Goal: Task Accomplishment & Management: Use online tool/utility

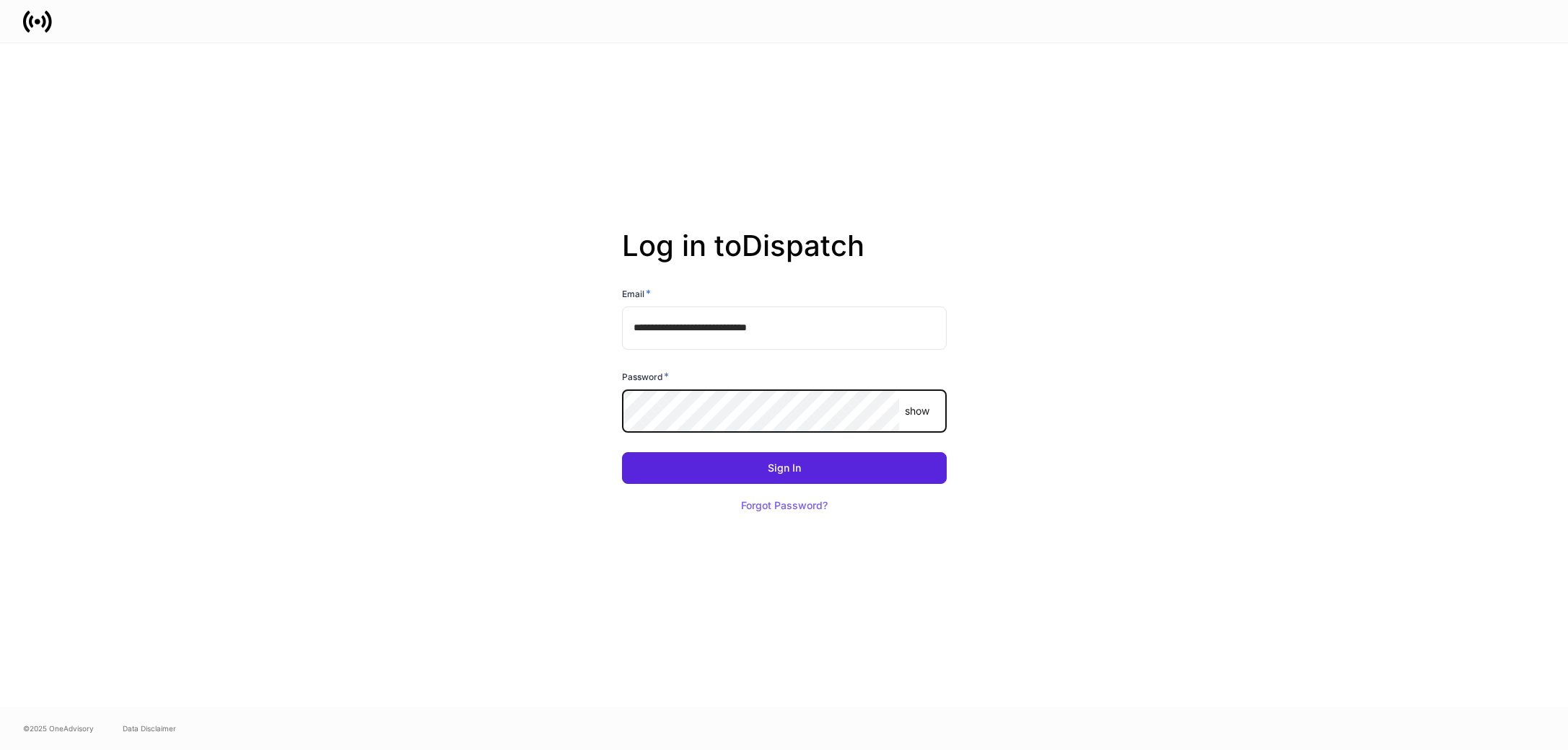
click at [0, 750] on com-1password-button at bounding box center [0, 750] width 0 height 0
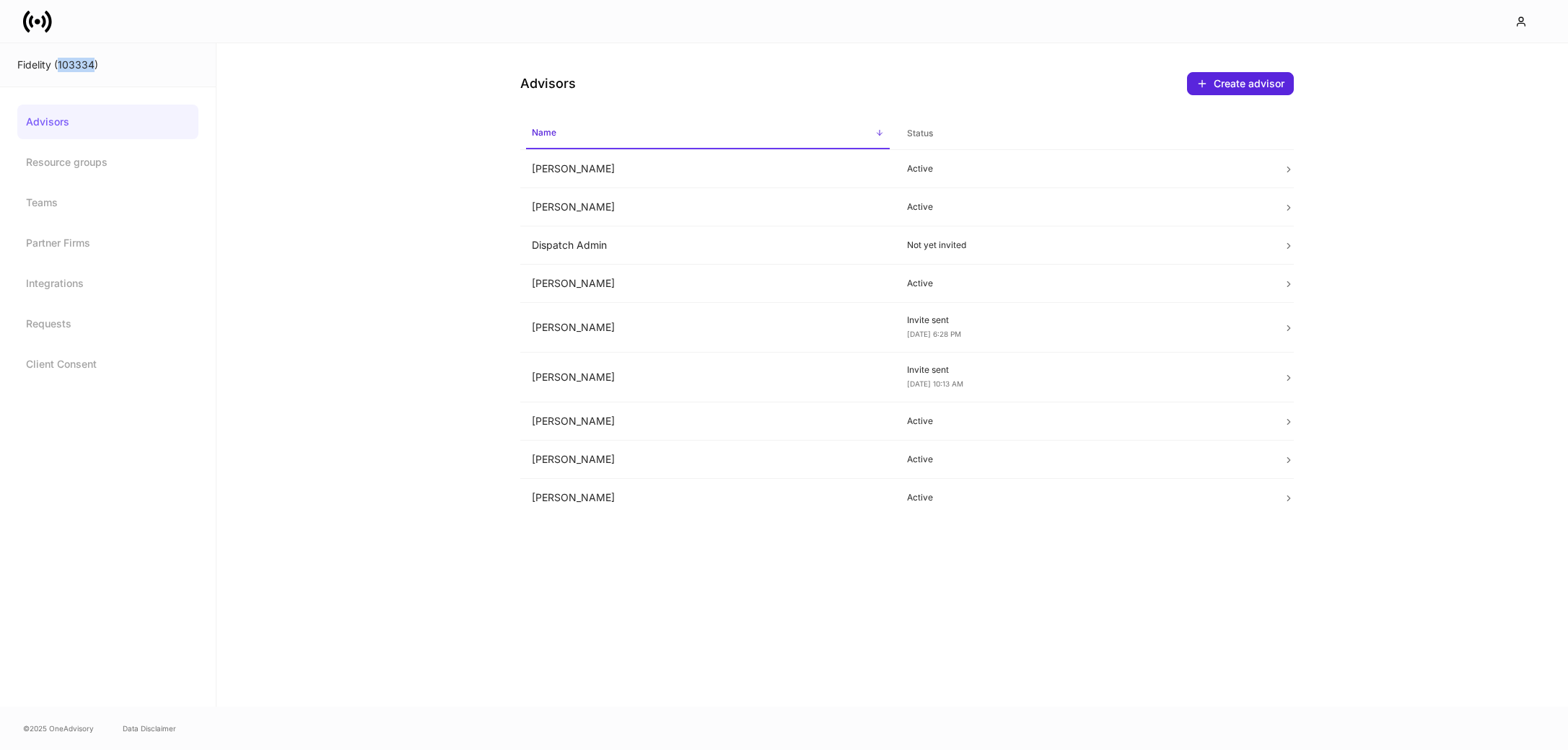
drag, startPoint x: 91, startPoint y: 62, endPoint x: 59, endPoint y: 64, distance: 32.1
click at [59, 63] on div "Fidelity (103334)" at bounding box center [107, 64] width 181 height 15
copy div "103334"
click at [612, 243] on td "Dispatch Admin" at bounding box center [708, 246] width 376 height 39
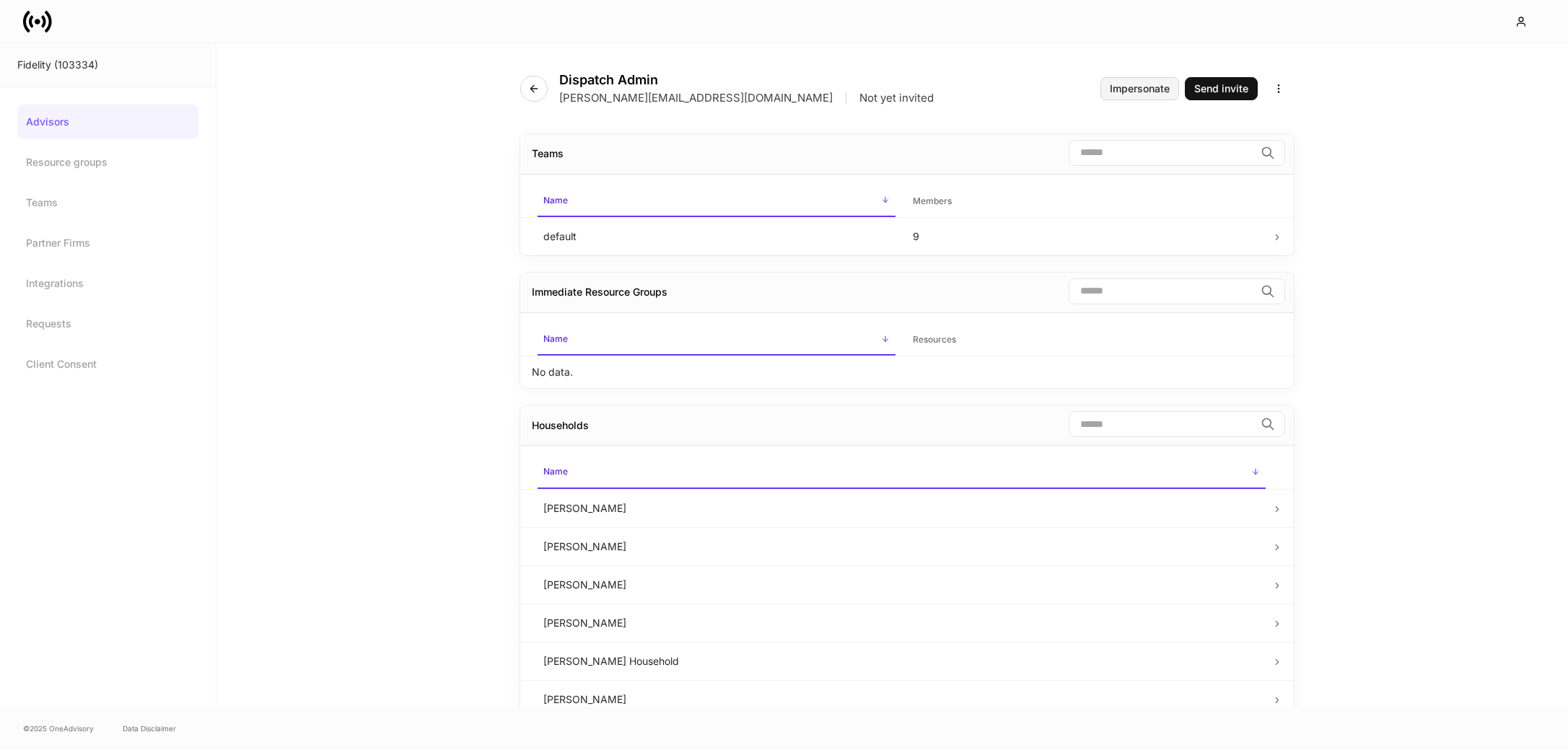
click at [1119, 91] on div "Impersonate" at bounding box center [1140, 88] width 59 height 10
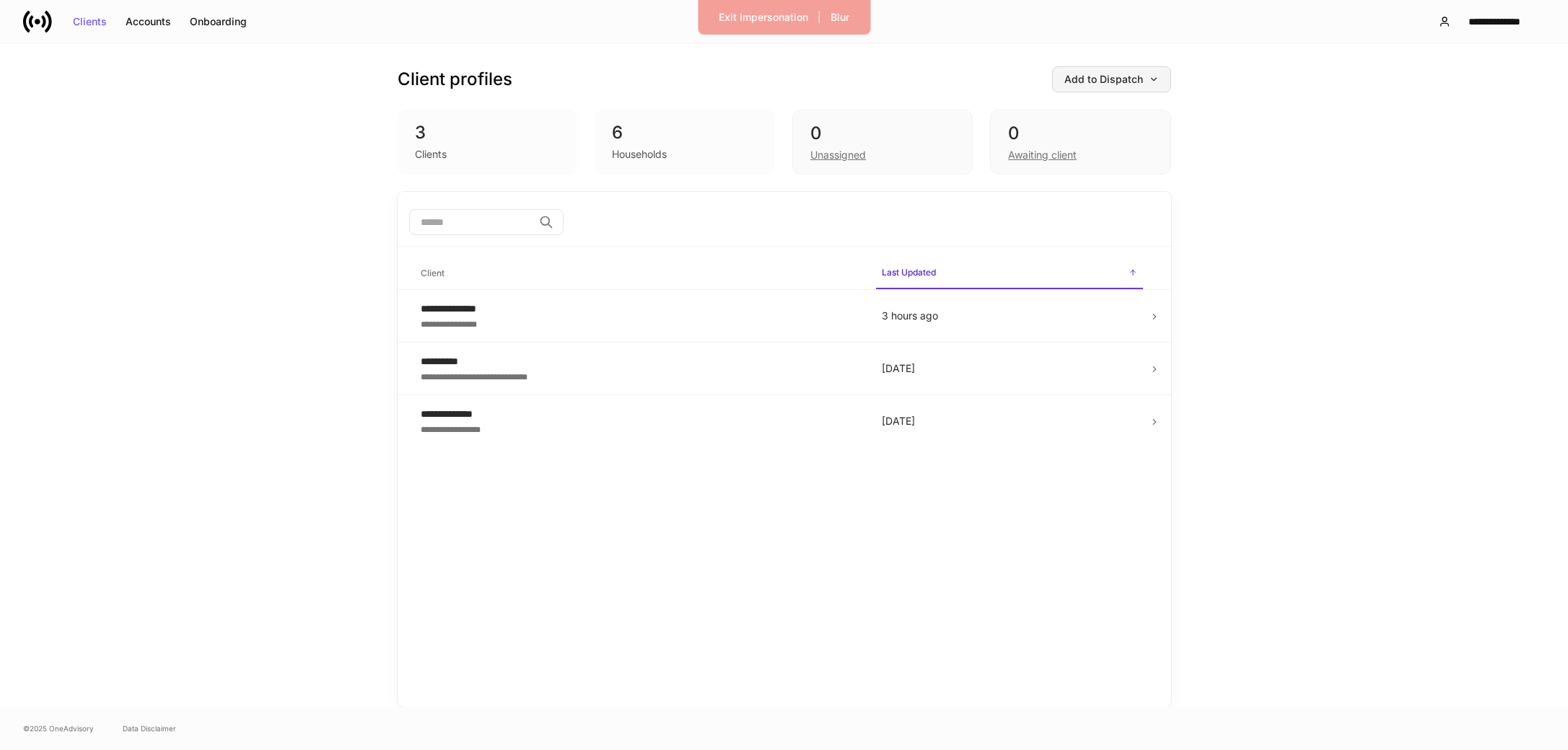
click at [1134, 78] on div "Add to Dispatch" at bounding box center [1111, 79] width 94 height 10
click at [1134, 78] on div at bounding box center [784, 375] width 1568 height 750
click at [1131, 78] on div "Add to Dispatch" at bounding box center [1111, 79] width 94 height 10
click at [1087, 224] on div "View uploaded accounts" at bounding box center [1088, 225] width 117 height 15
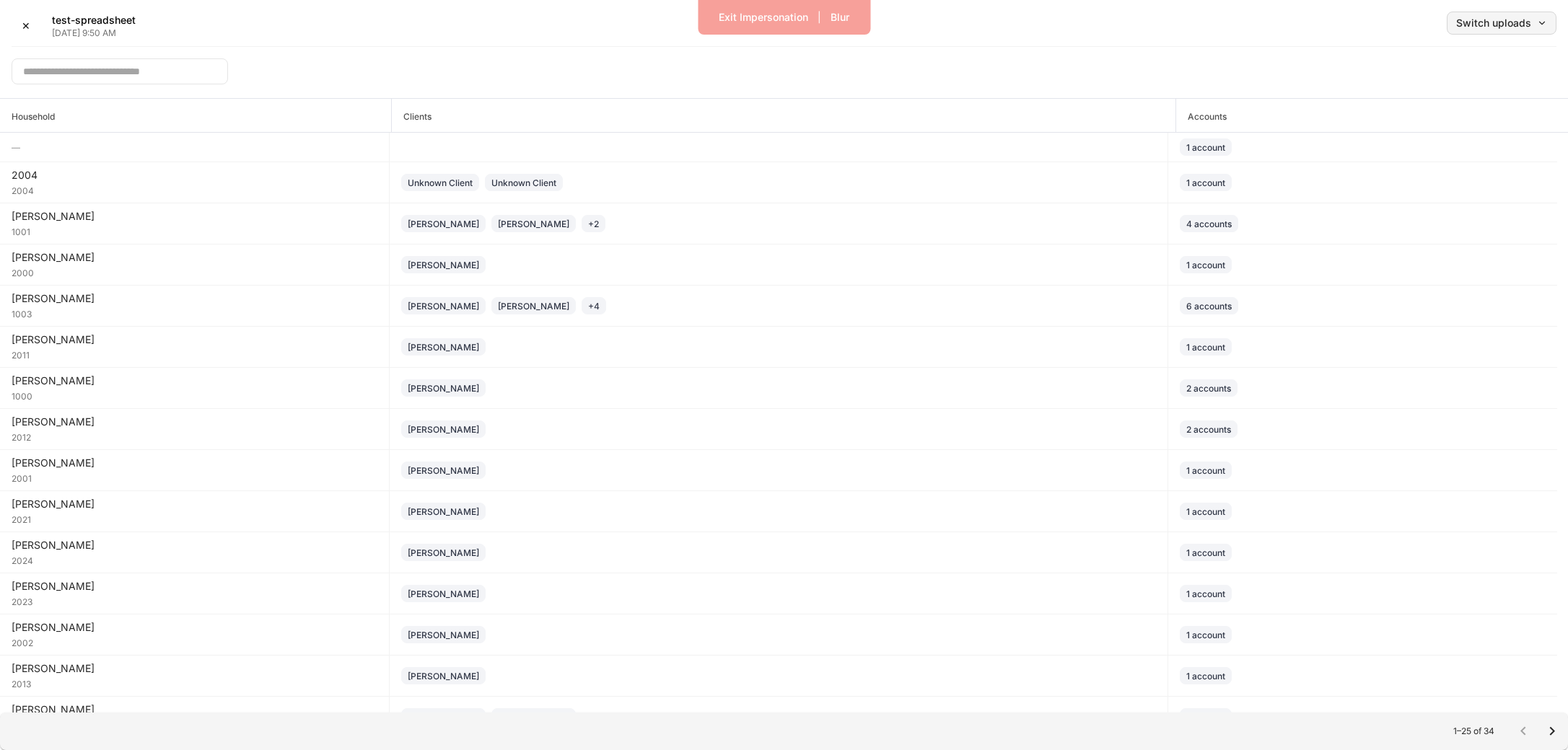
click at [1492, 23] on div "Switch uploads" at bounding box center [1503, 23] width 91 height 10
click at [1178, 28] on div at bounding box center [784, 375] width 1568 height 750
click at [26, 25] on div "✕" at bounding box center [26, 26] width 9 height 10
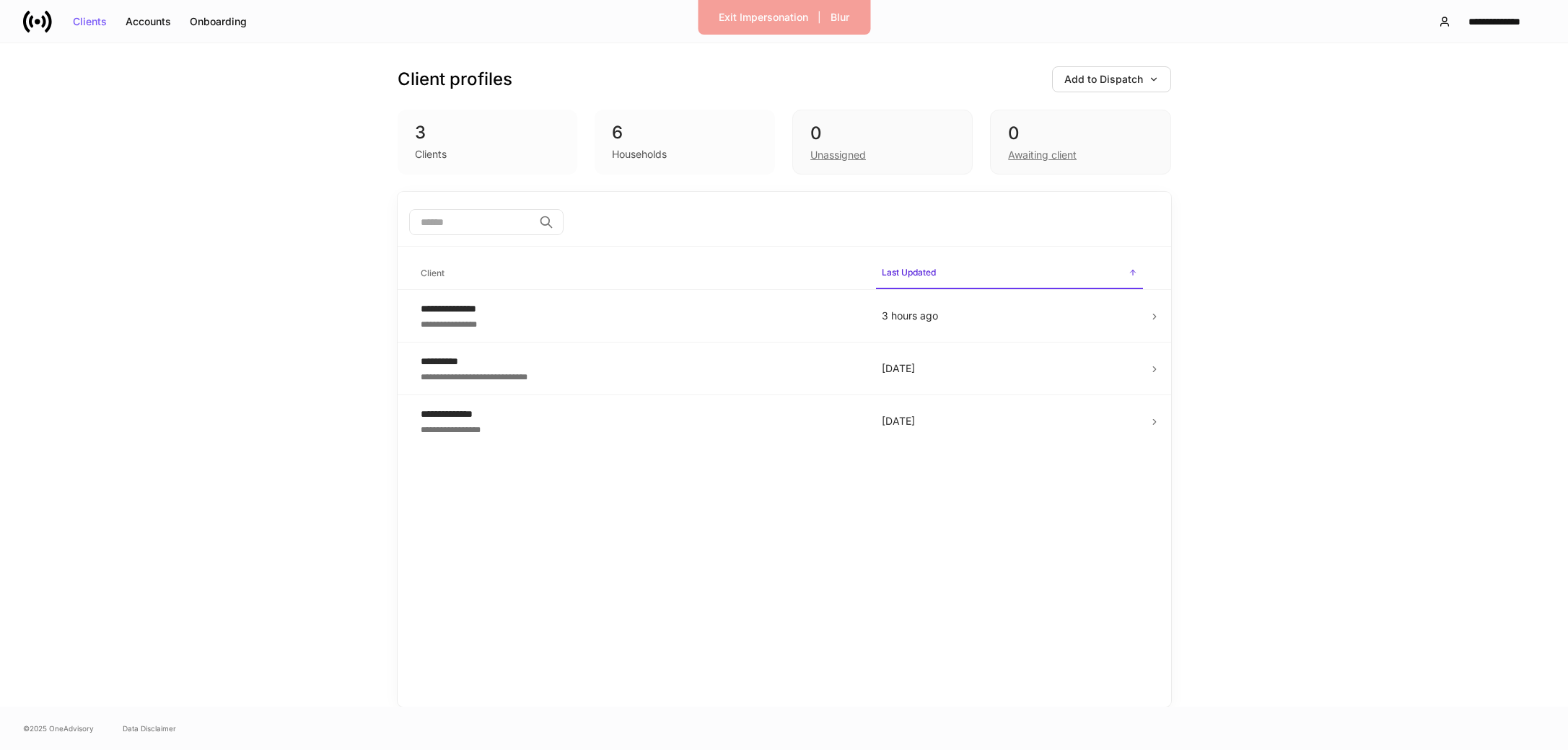
drag, startPoint x: 543, startPoint y: 96, endPoint x: 548, endPoint y: 225, distance: 129.1
click at [539, 74] on div "Client profiles Add to Dispatch 3 Clients 6 Households 0 Unassigned 0 Awaiting …" at bounding box center [784, 118] width 774 height 149
click at [1111, 85] on button "Add to Dispatch" at bounding box center [1112, 79] width 119 height 26
click at [1103, 220] on div "View uploaded accounts" at bounding box center [1088, 225] width 117 height 15
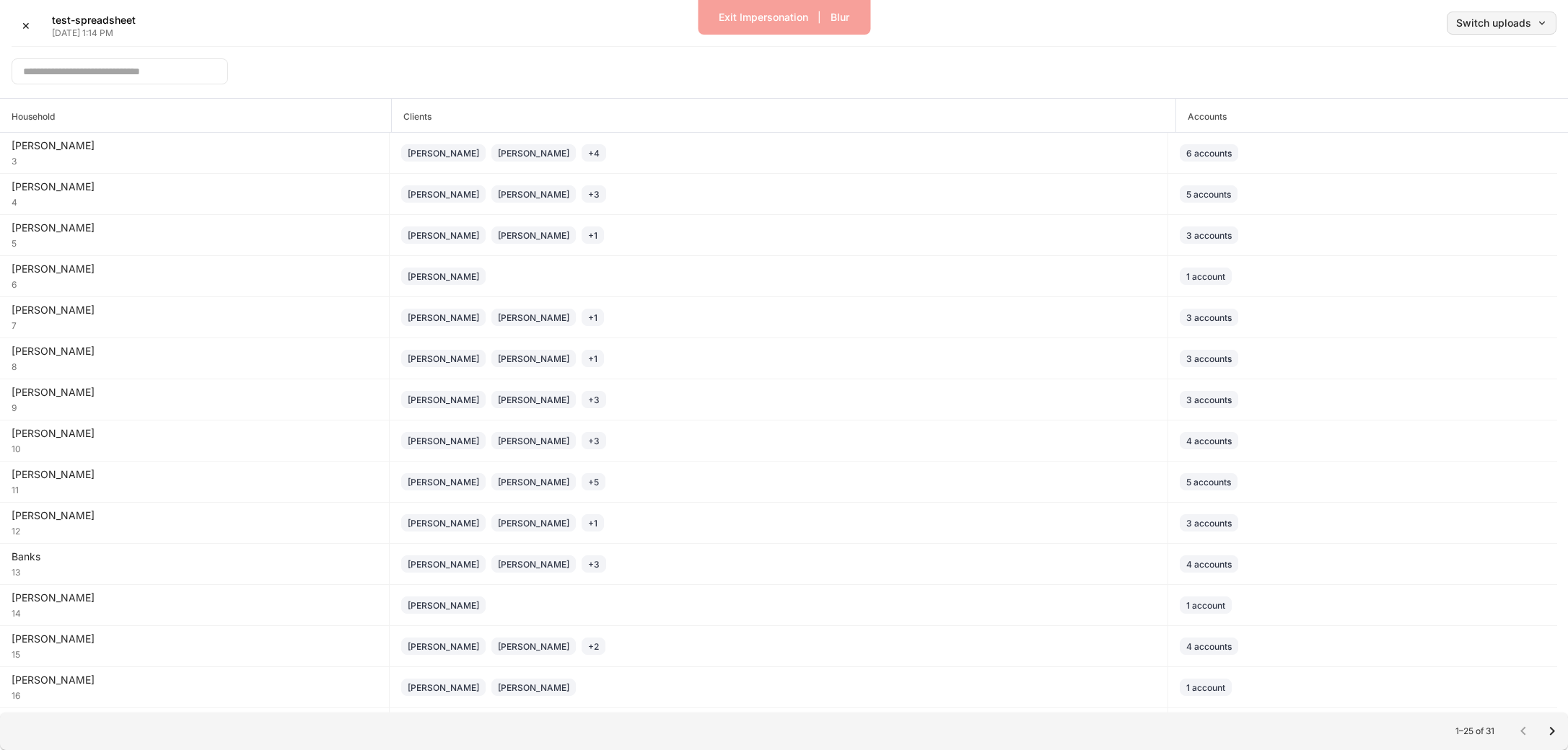
click at [1522, 33] on button "Switch uploads" at bounding box center [1502, 23] width 110 height 23
click at [1249, 22] on div at bounding box center [784, 375] width 1568 height 750
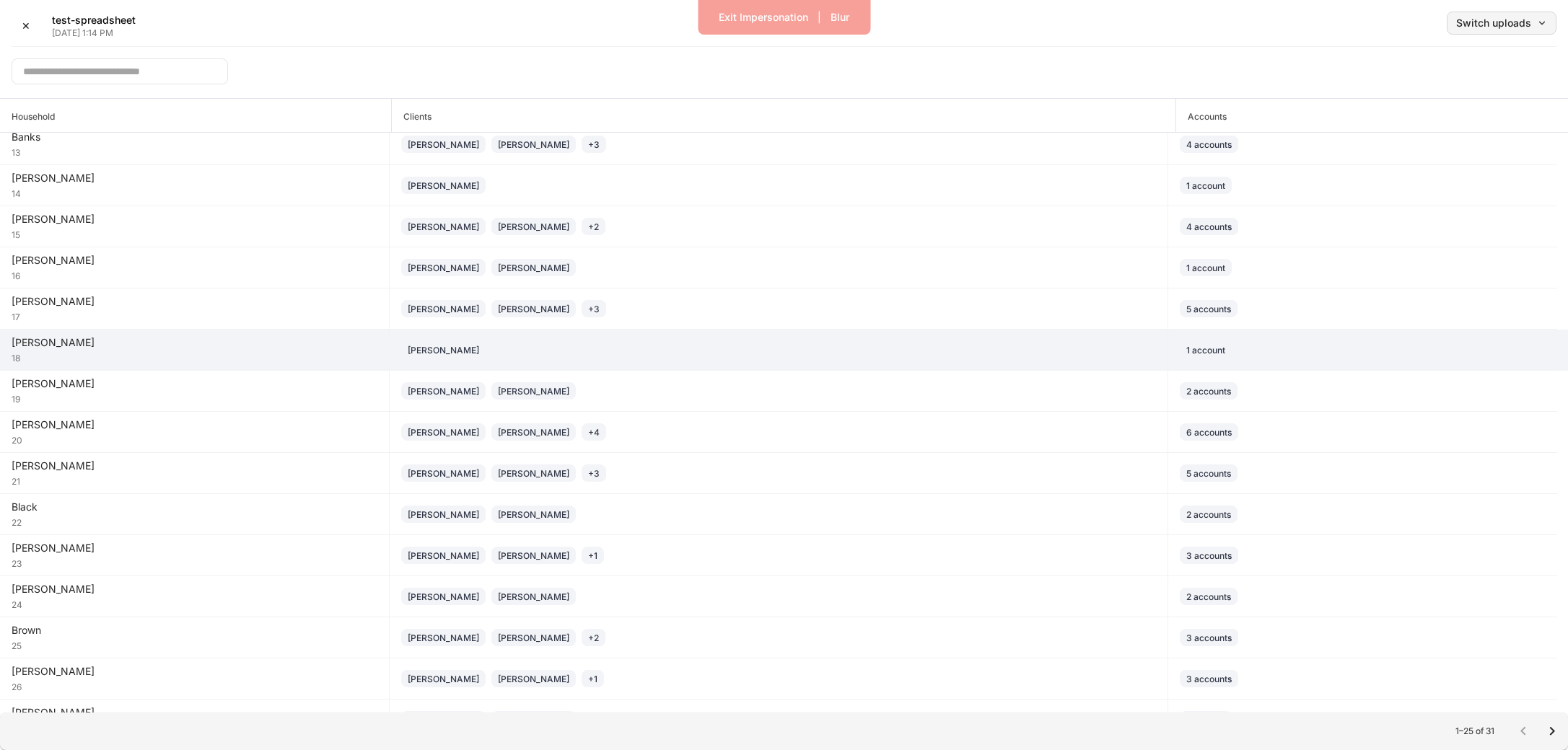
scroll to position [448, 0]
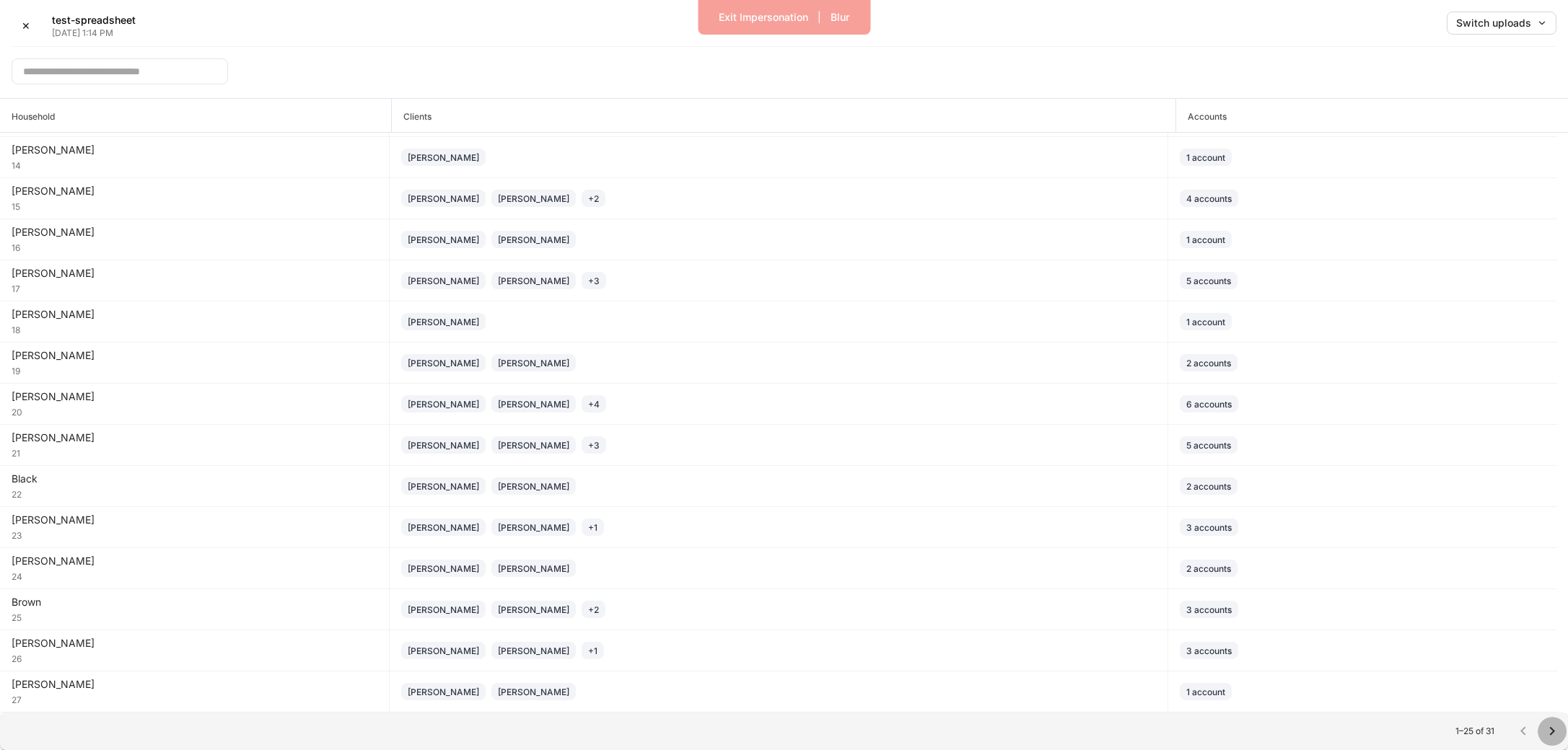
click at [1554, 732] on icon "Go to next page" at bounding box center [1552, 731] width 17 height 17
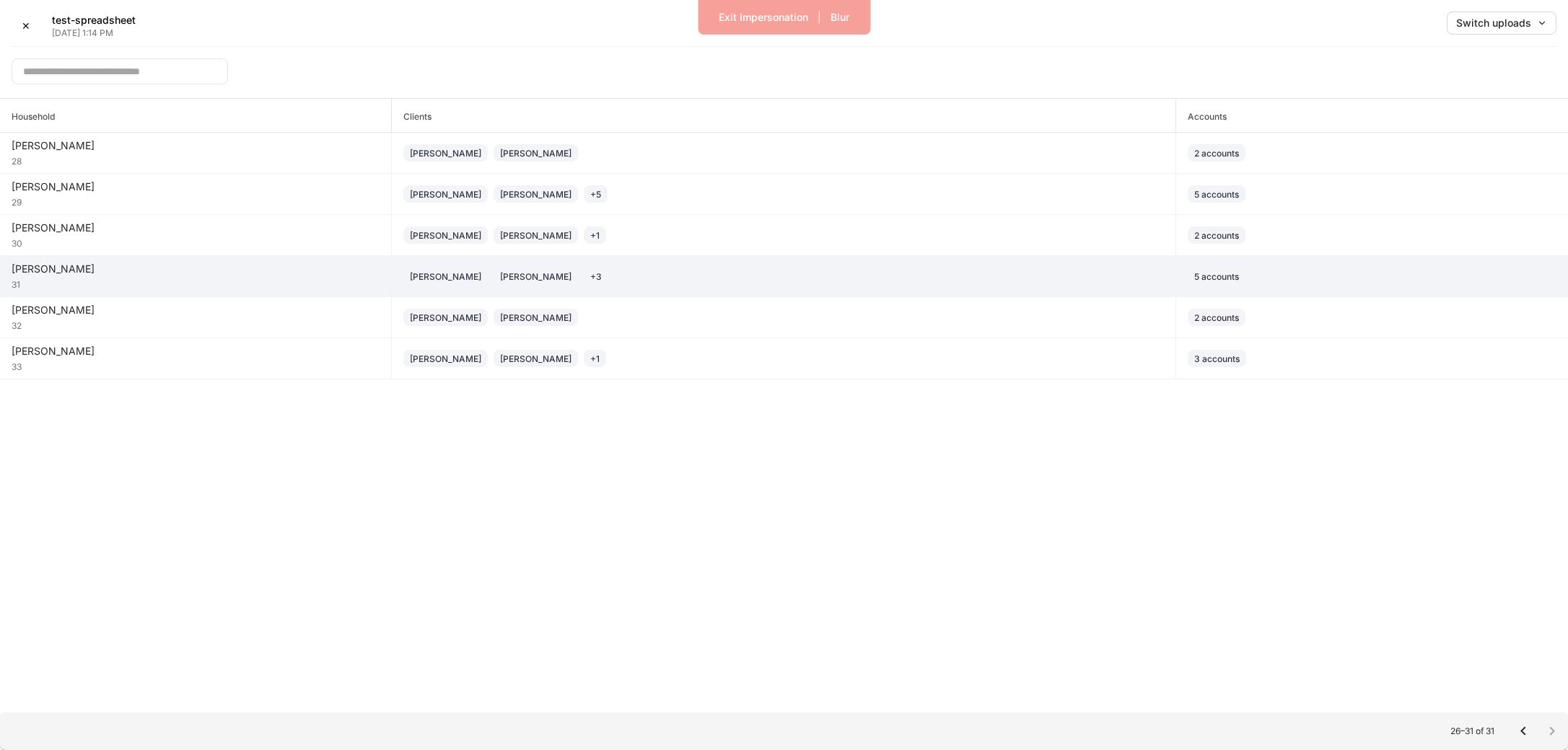
click at [703, 274] on div "Rhonda Calderon Rhonda Calderon + 3" at bounding box center [784, 275] width 761 height 17
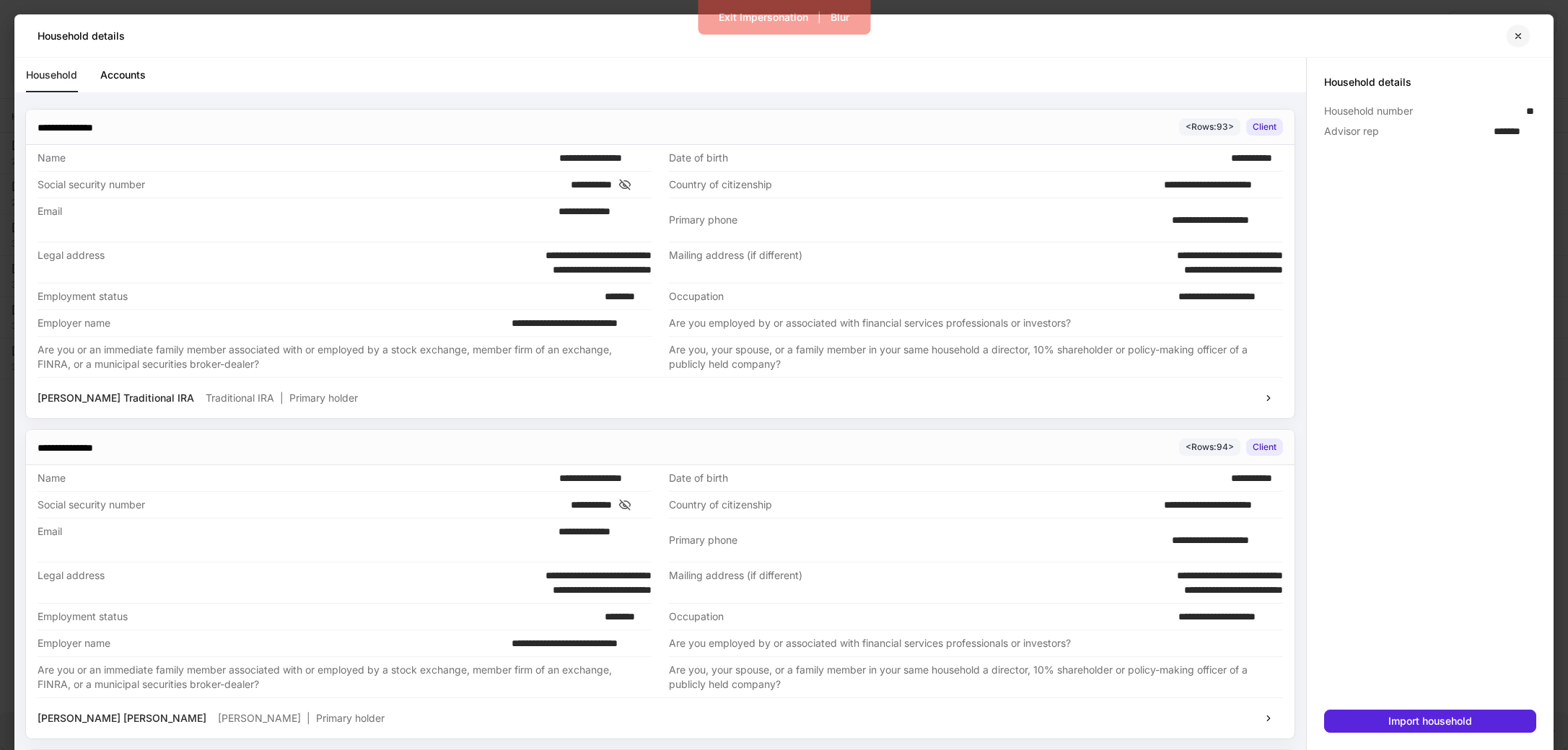
click at [1520, 33] on icon "button" at bounding box center [1518, 35] width 5 height 5
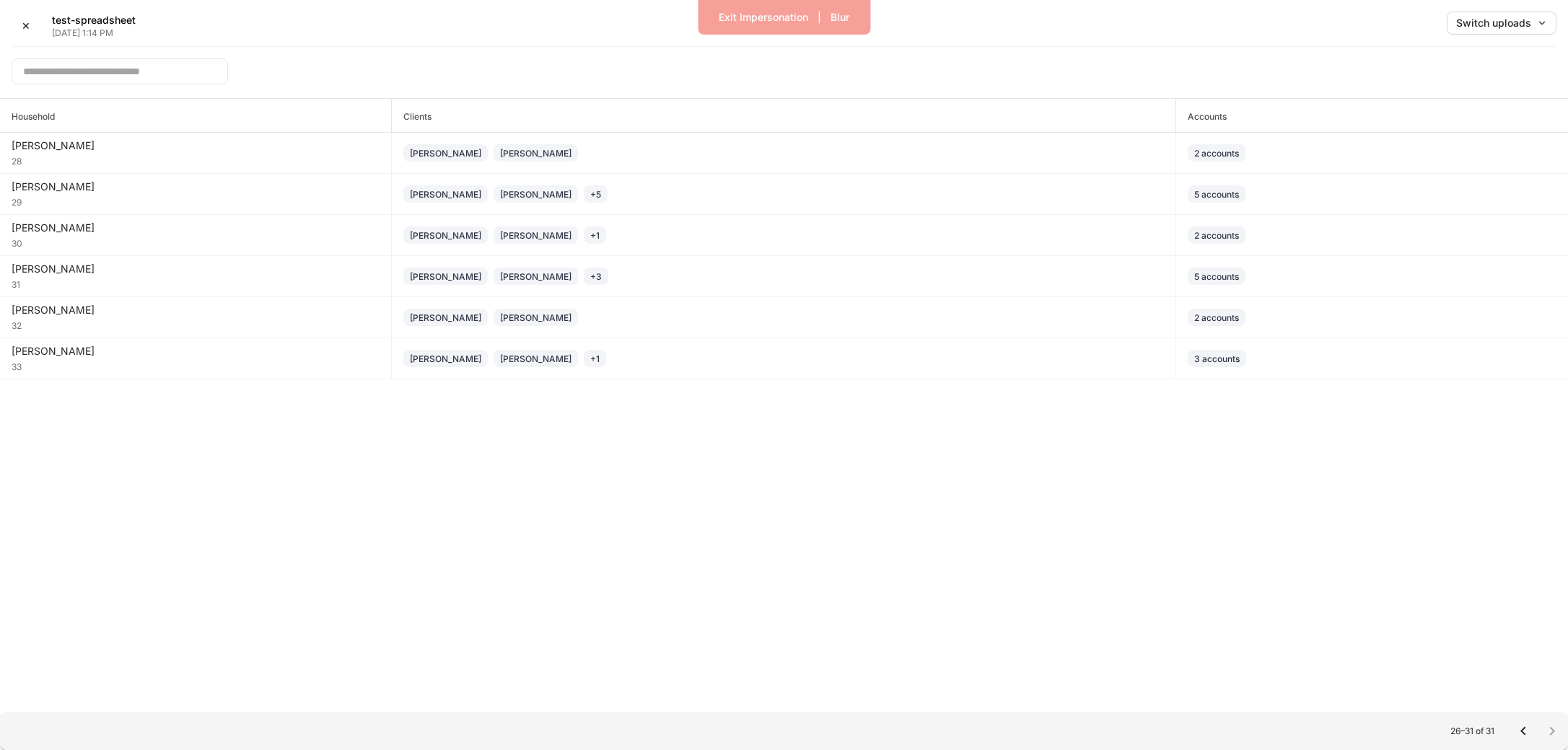
click at [1513, 731] on button "Go to previous page" at bounding box center [1523, 731] width 29 height 29
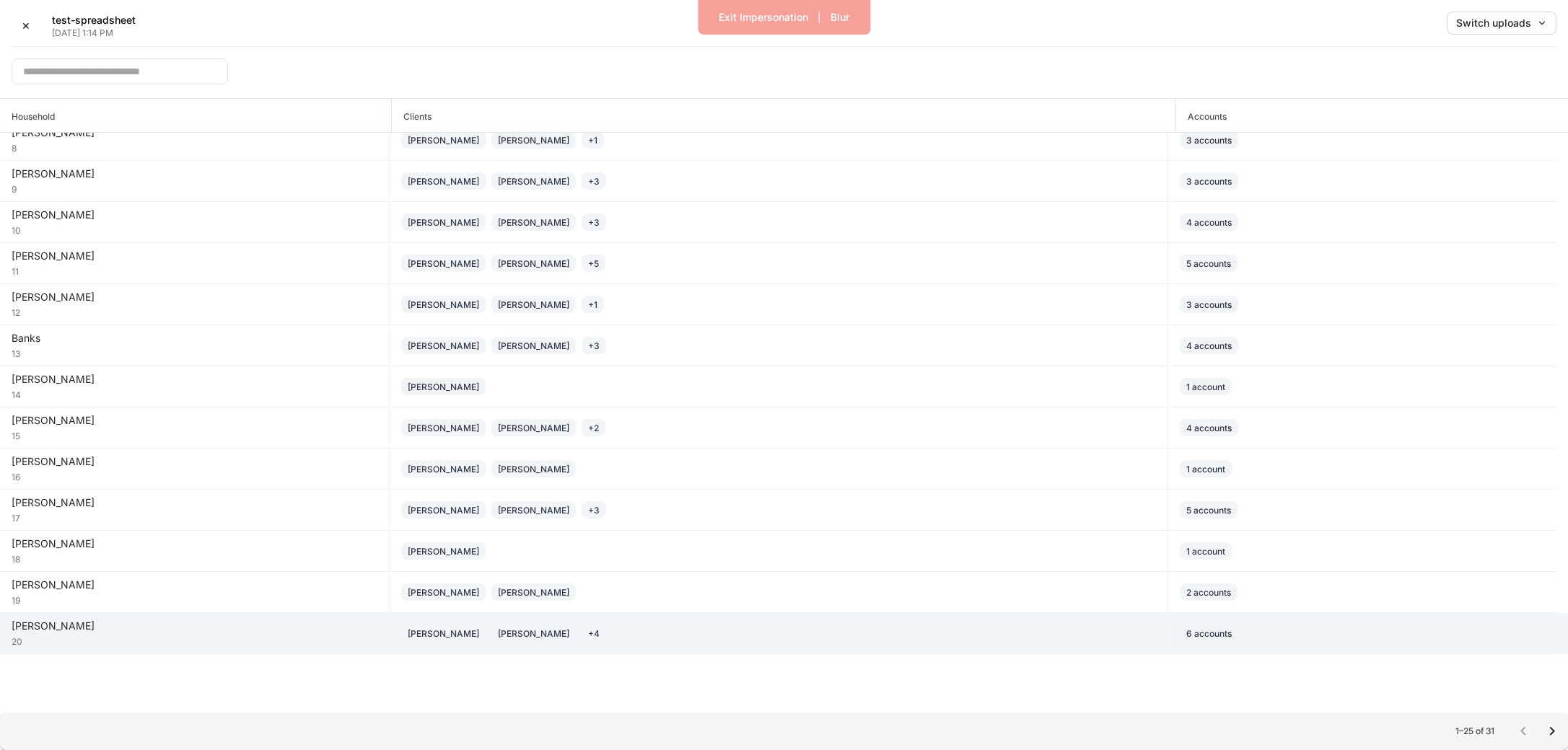
scroll to position [448, 0]
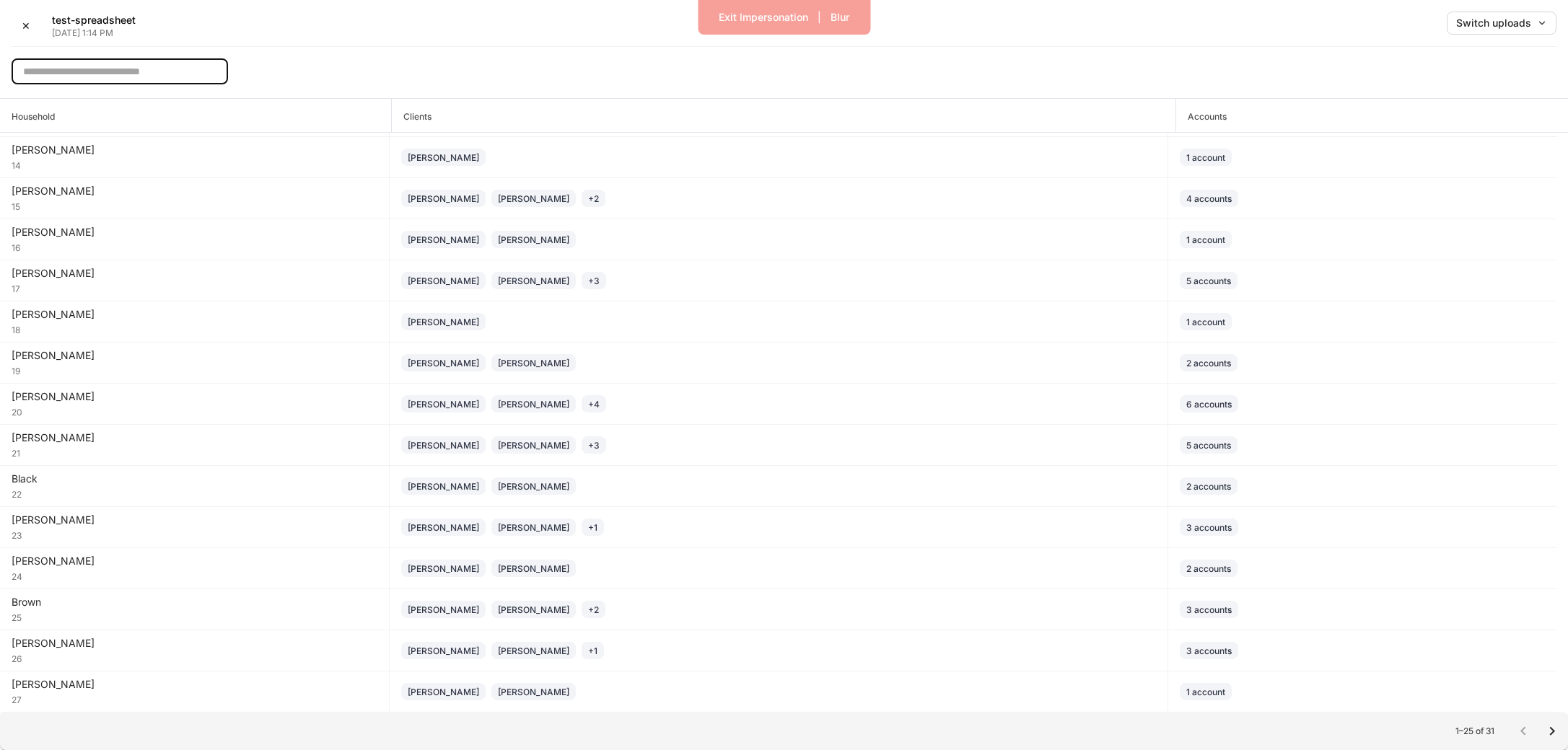
click at [125, 75] on input "text" at bounding box center [120, 71] width 216 height 26
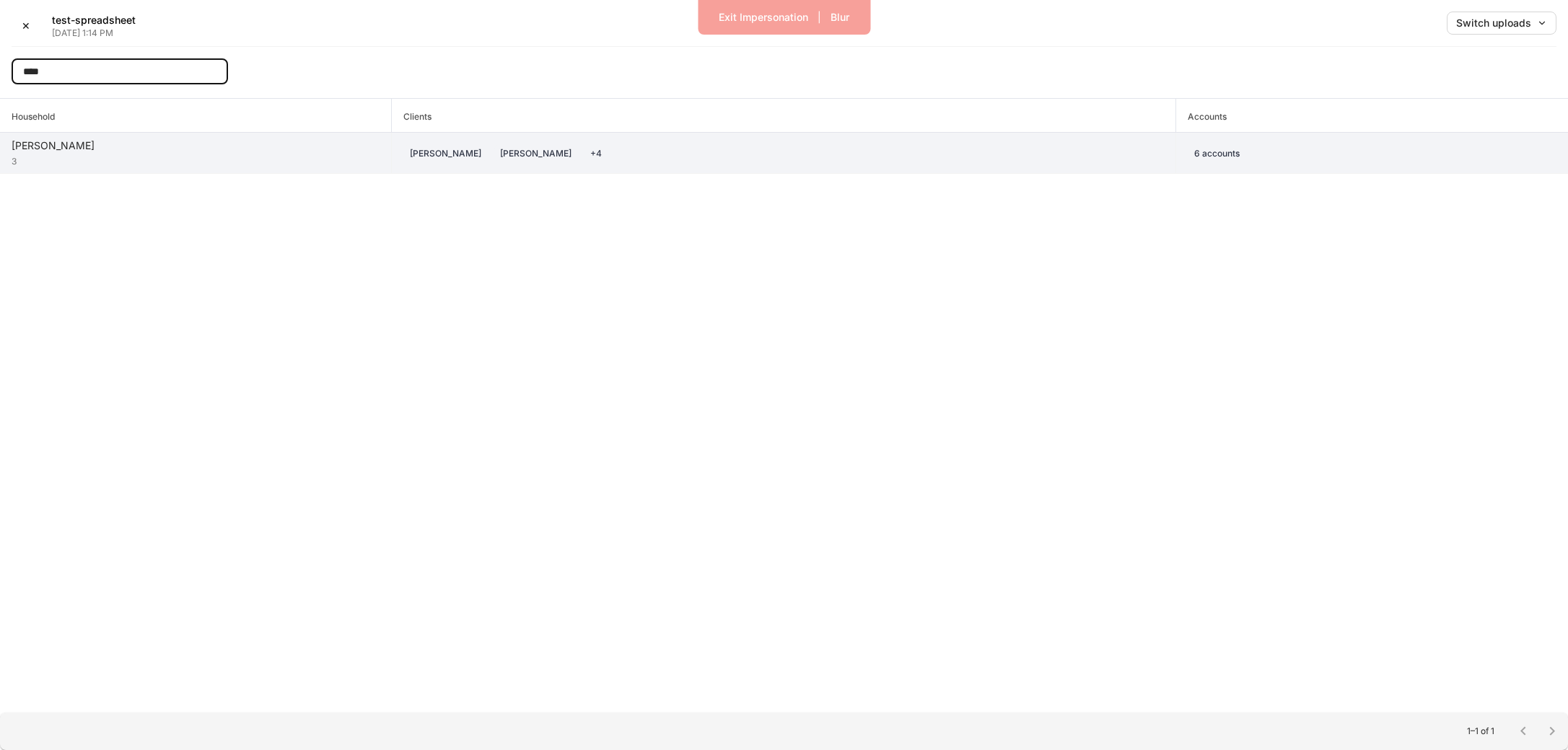
type input "****"
click at [222, 170] on td "Allen 3" at bounding box center [195, 154] width 392 height 42
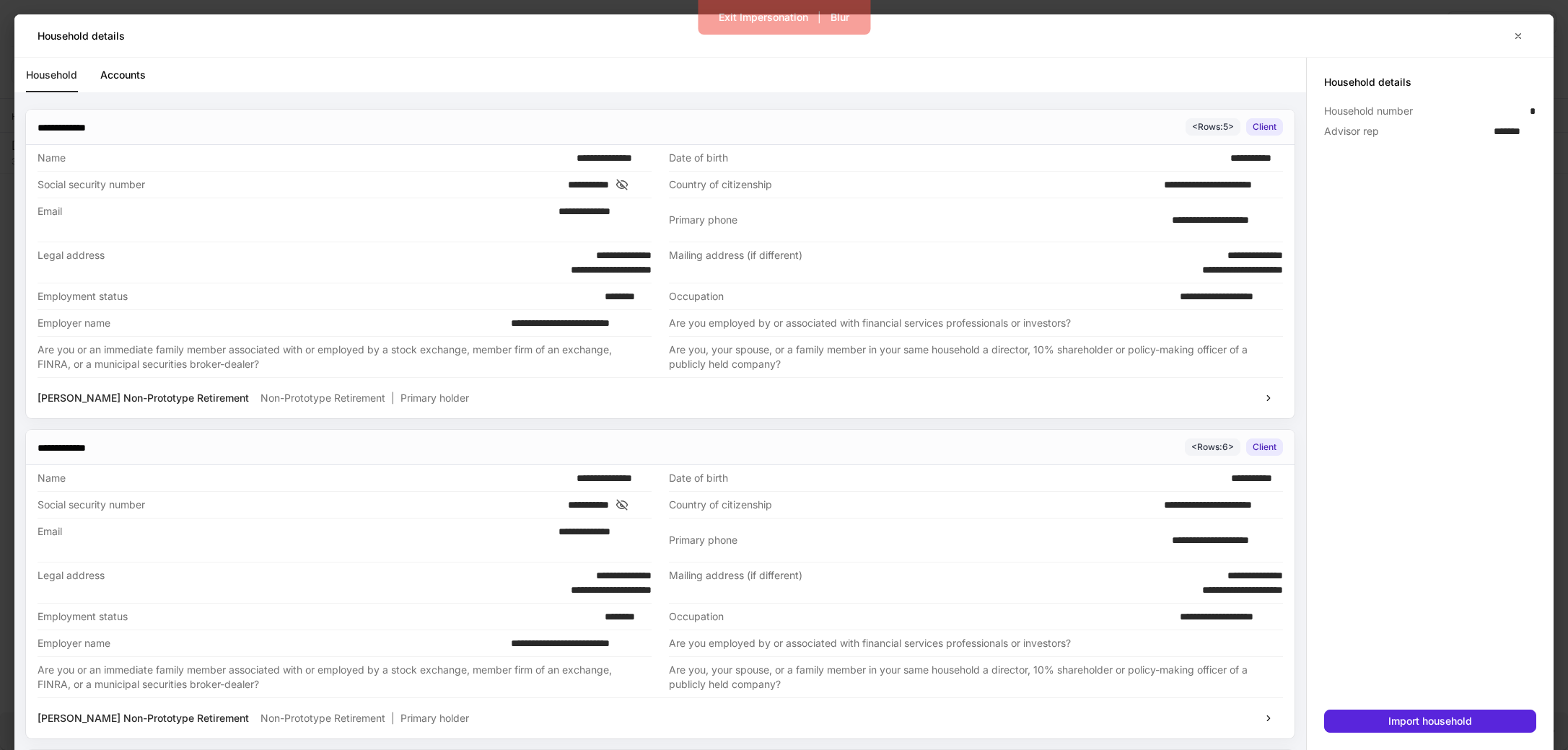
click at [464, 232] on div "Email" at bounding box center [293, 220] width 512 height 32
click at [434, 231] on div "Email" at bounding box center [293, 220] width 512 height 32
click at [392, 228] on div "Email" at bounding box center [293, 220] width 512 height 32
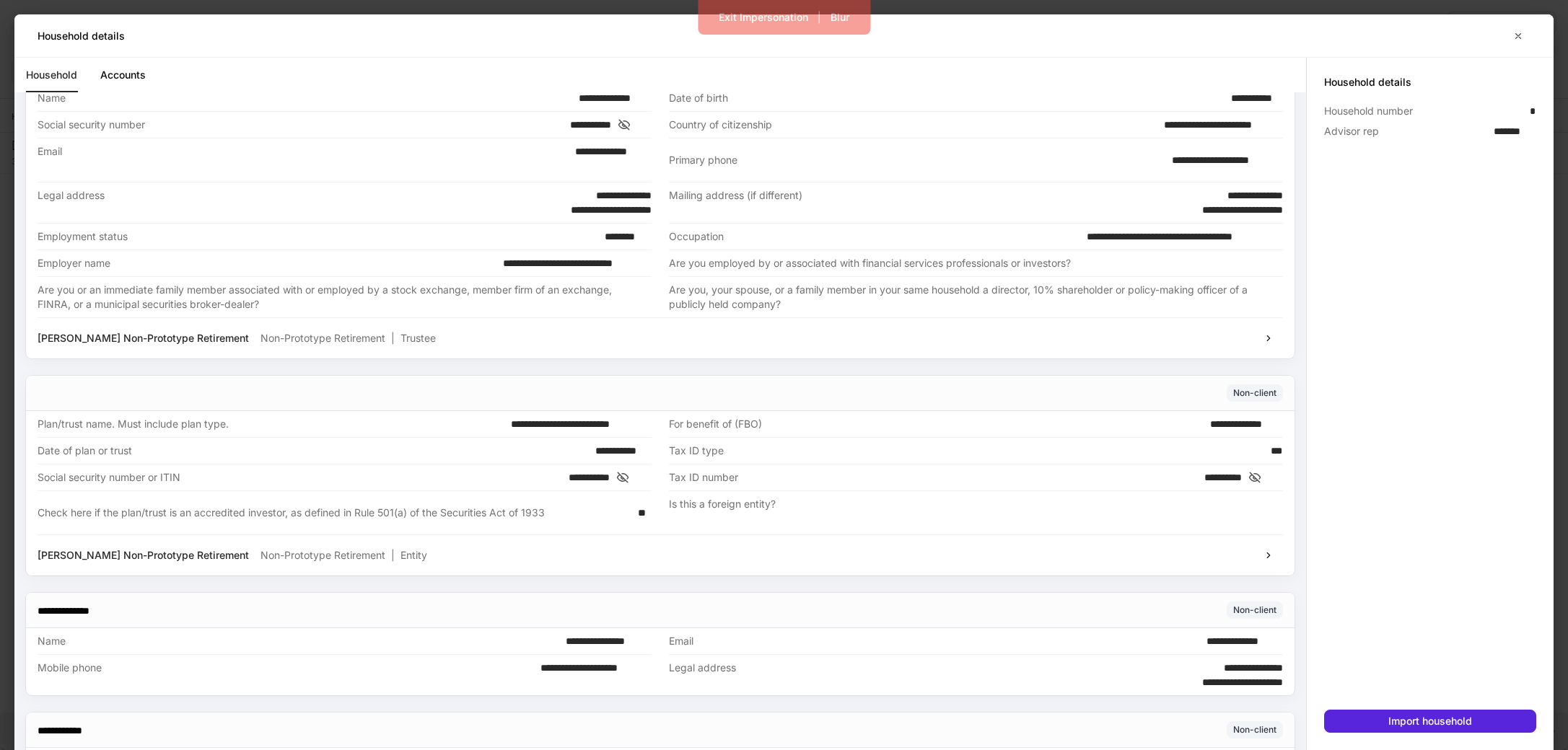
scroll to position [2325, 0]
click at [630, 121] on icon at bounding box center [624, 124] width 11 height 10
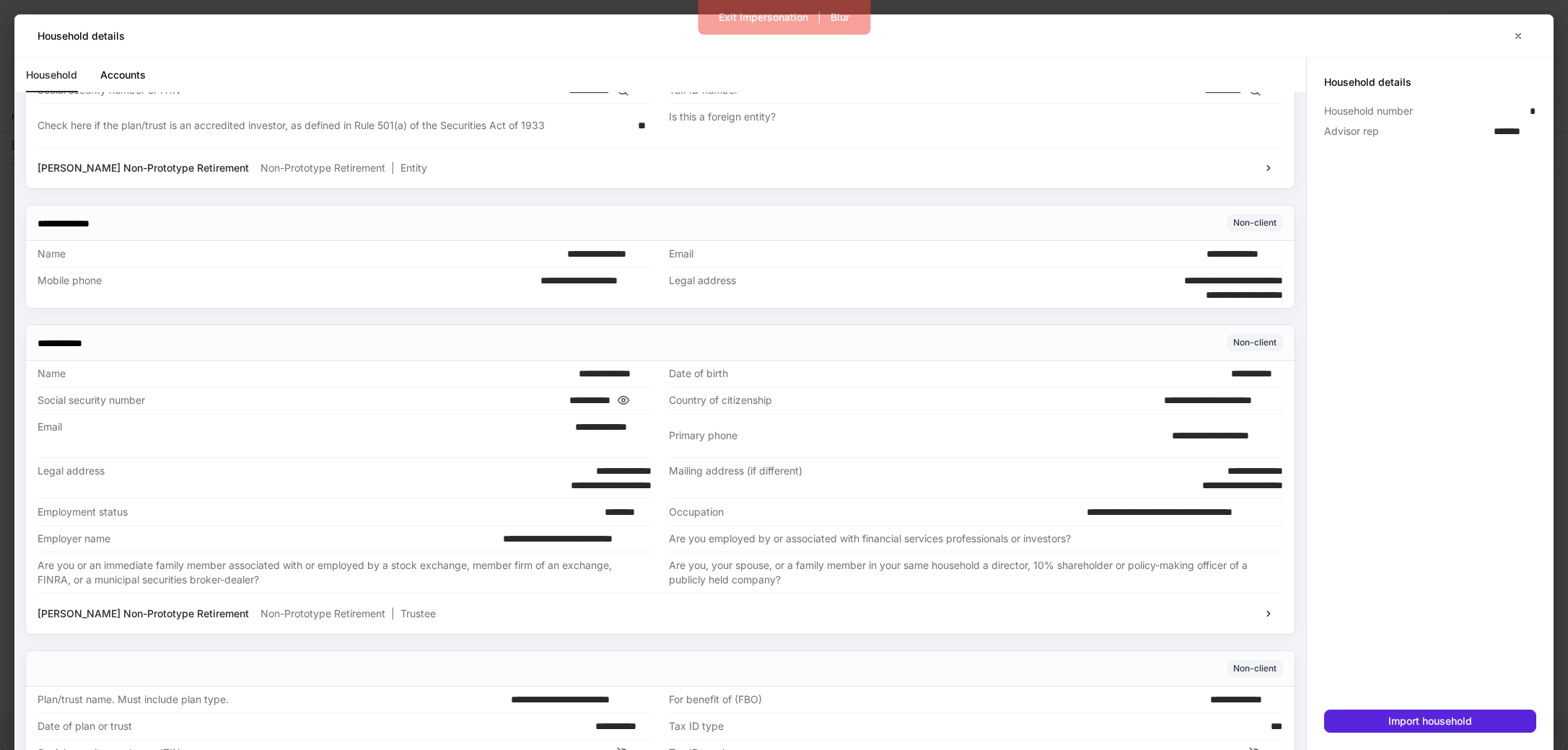
scroll to position [1583, 0]
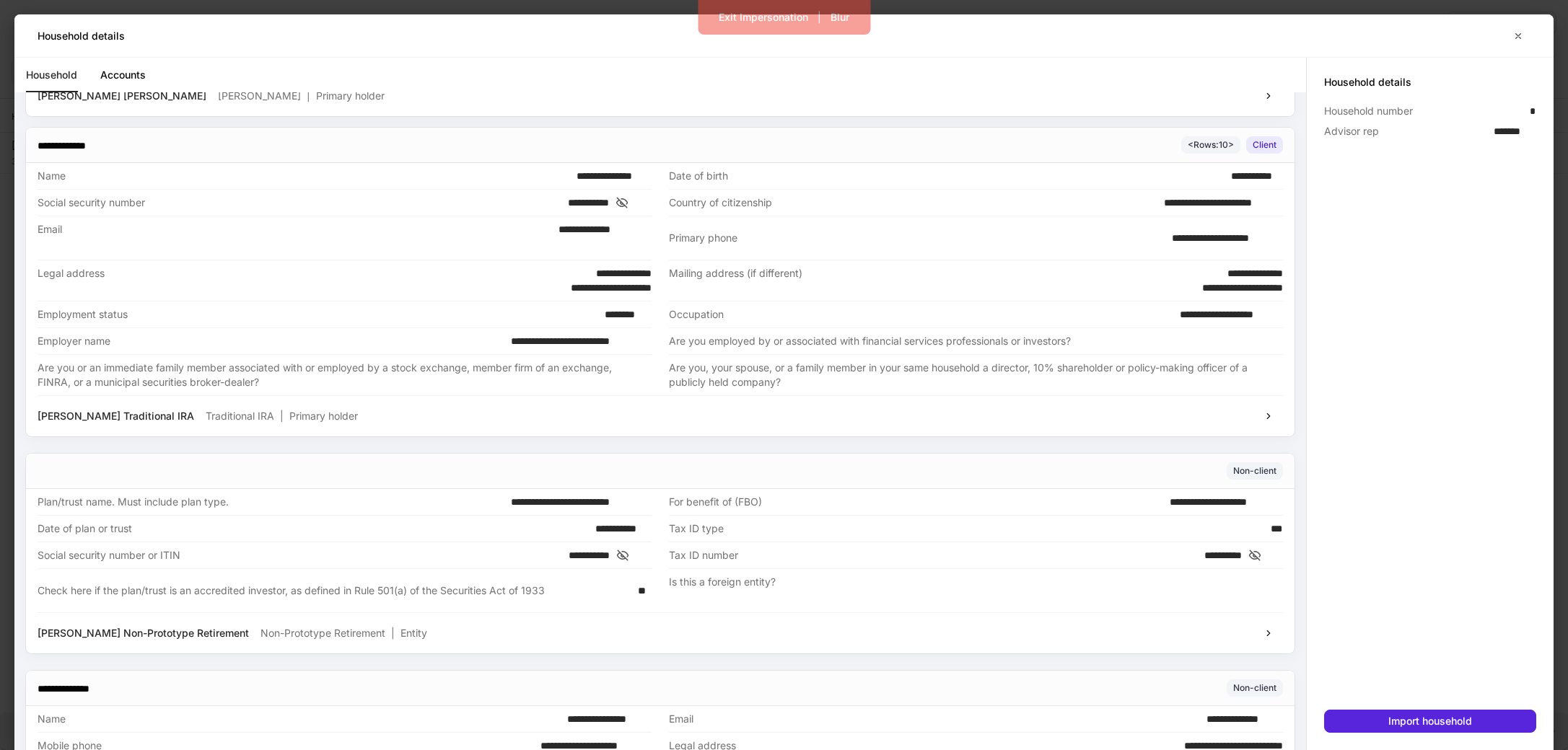
click at [629, 201] on icon at bounding box center [621, 202] width 15 height 13
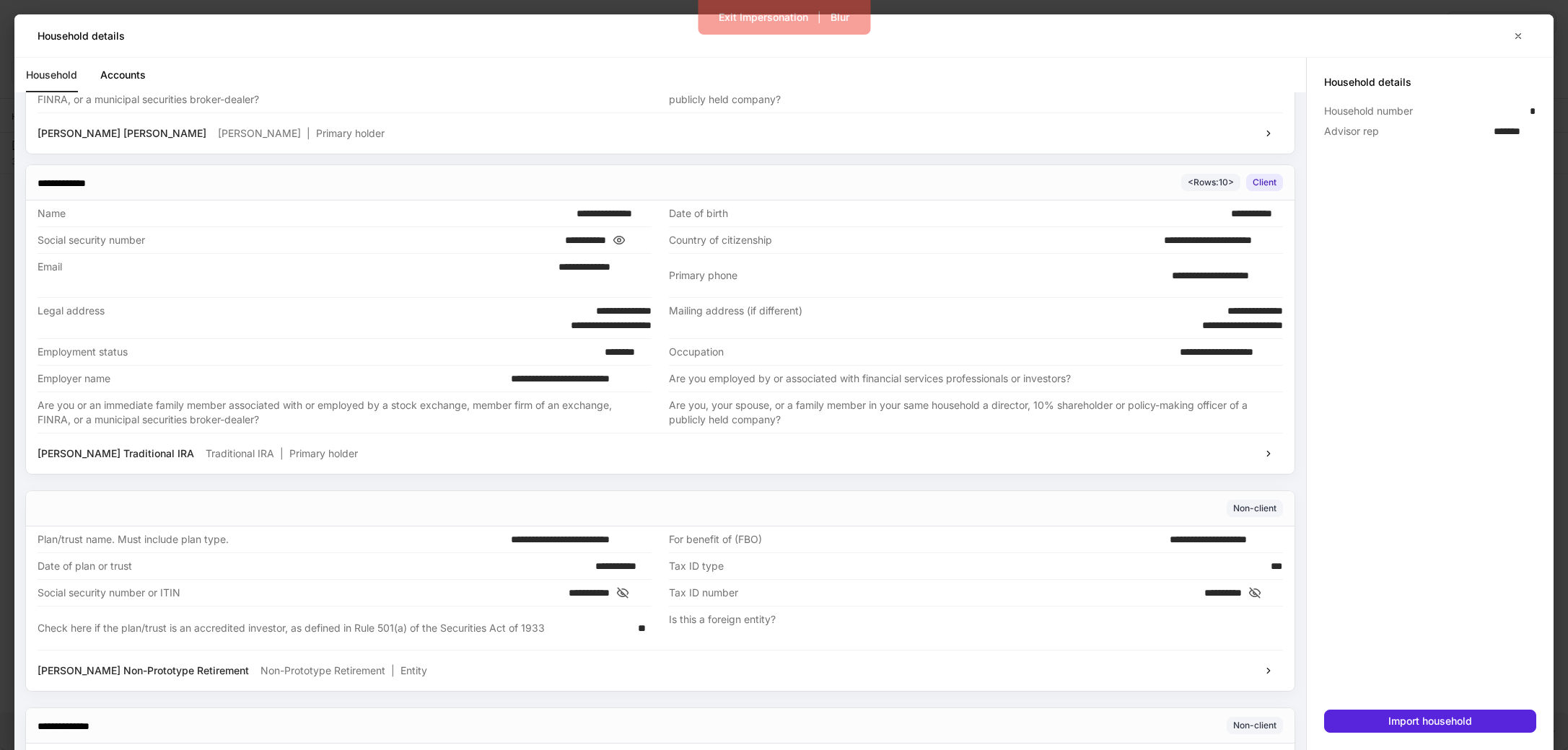
scroll to position [1262, 0]
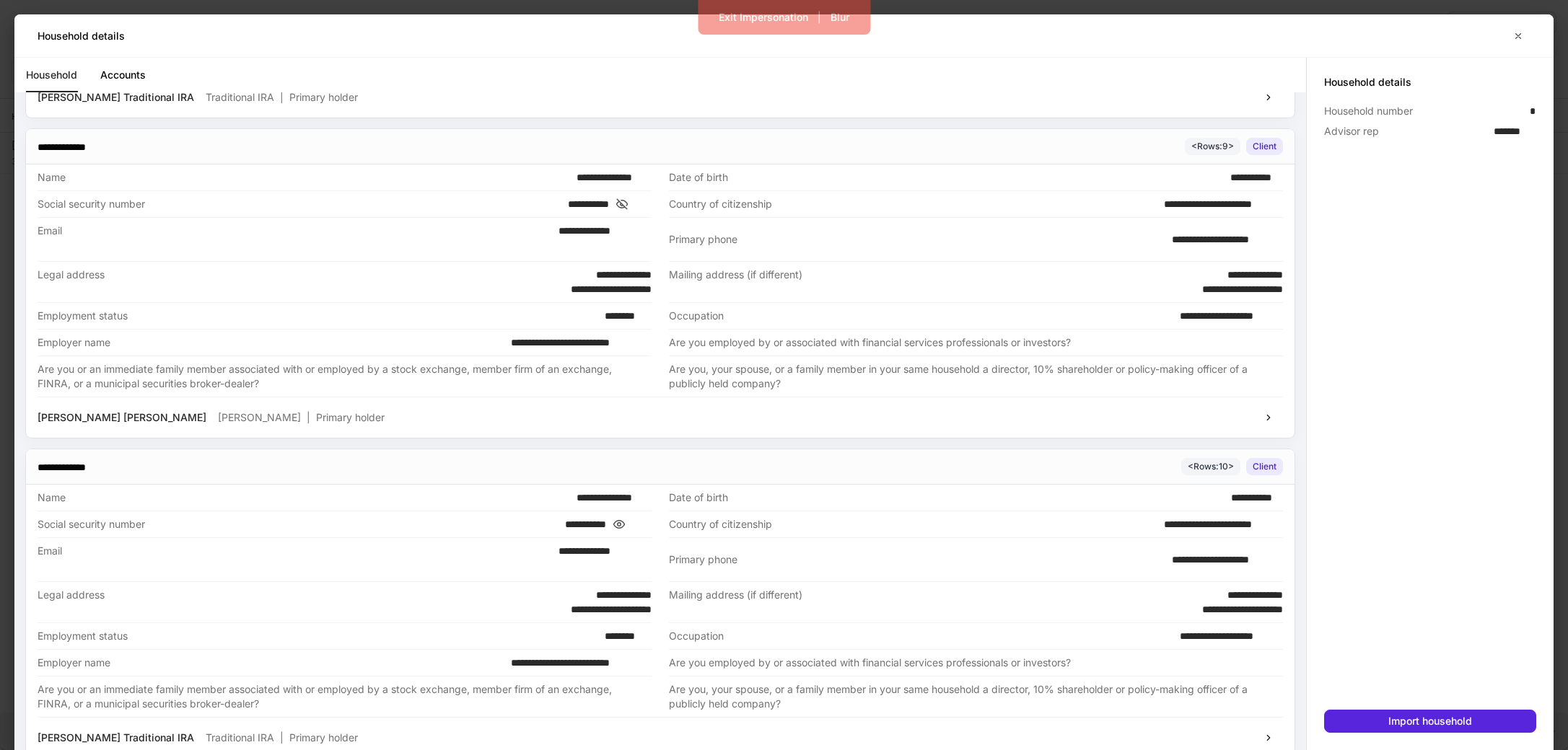
click at [628, 201] on icon at bounding box center [622, 204] width 11 height 10
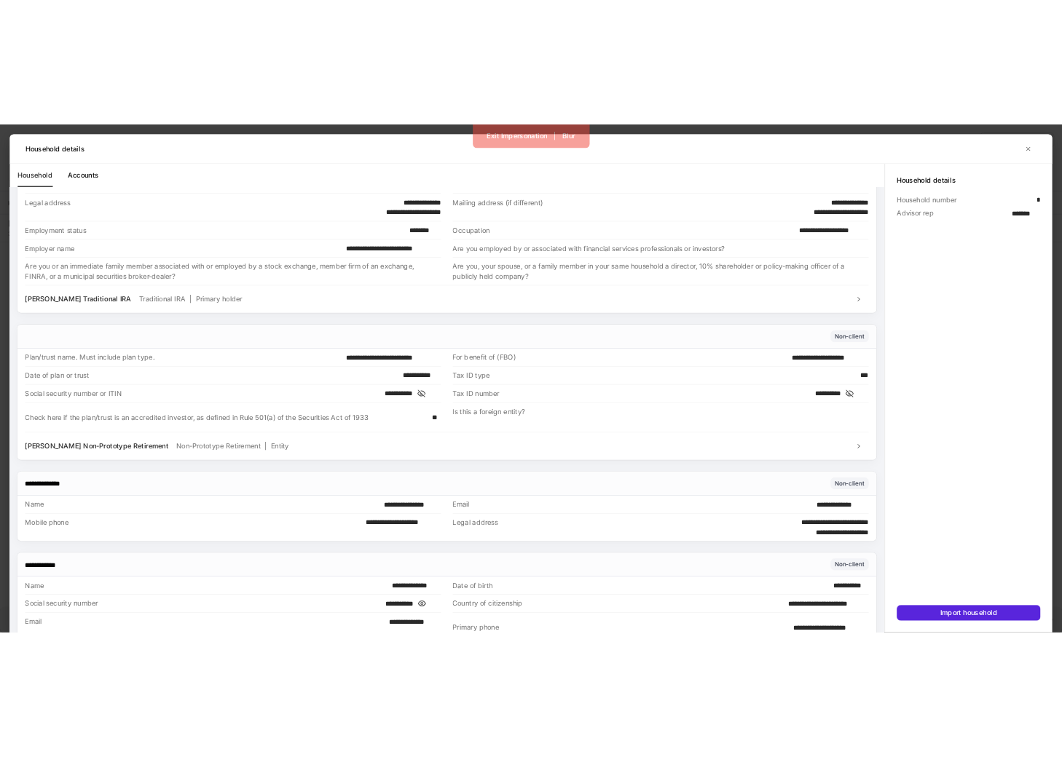
scroll to position [1838, 0]
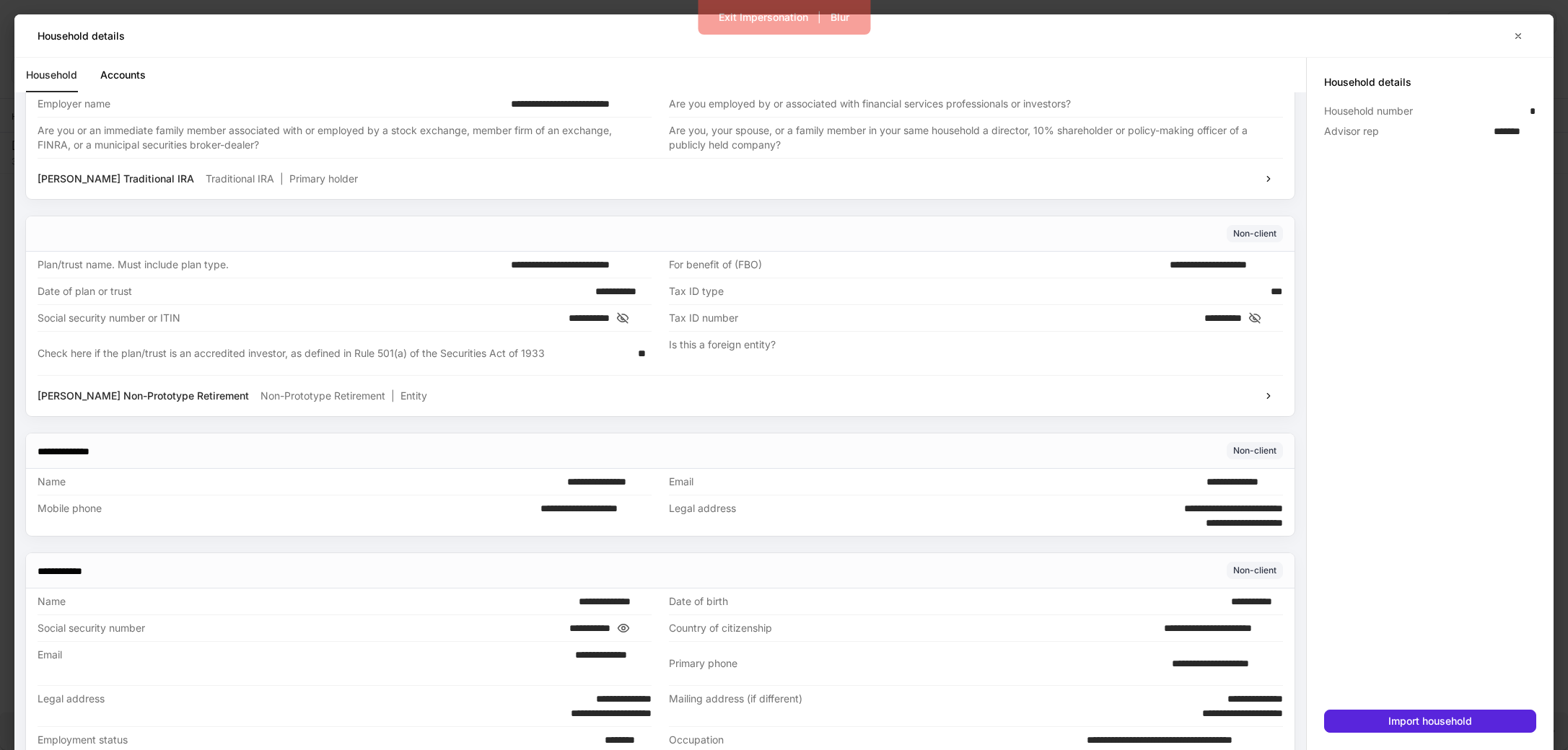
click at [1263, 319] on icon at bounding box center [1255, 318] width 15 height 13
click at [630, 316] on icon at bounding box center [622, 318] width 15 height 13
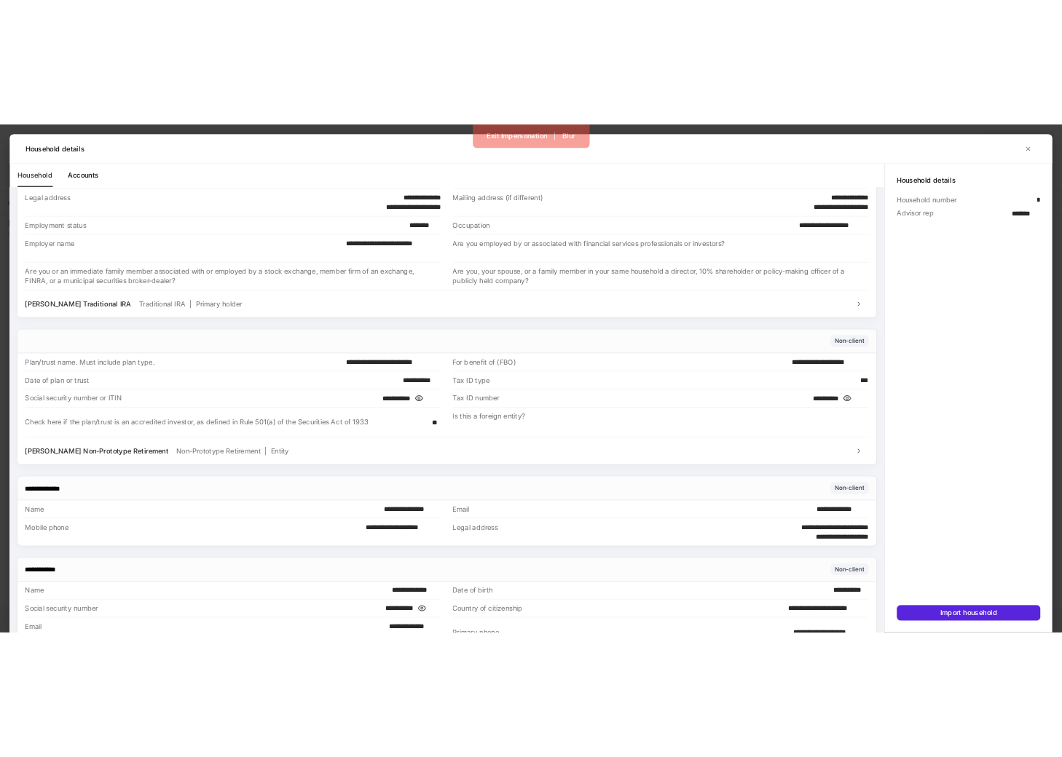
scroll to position [1984, 0]
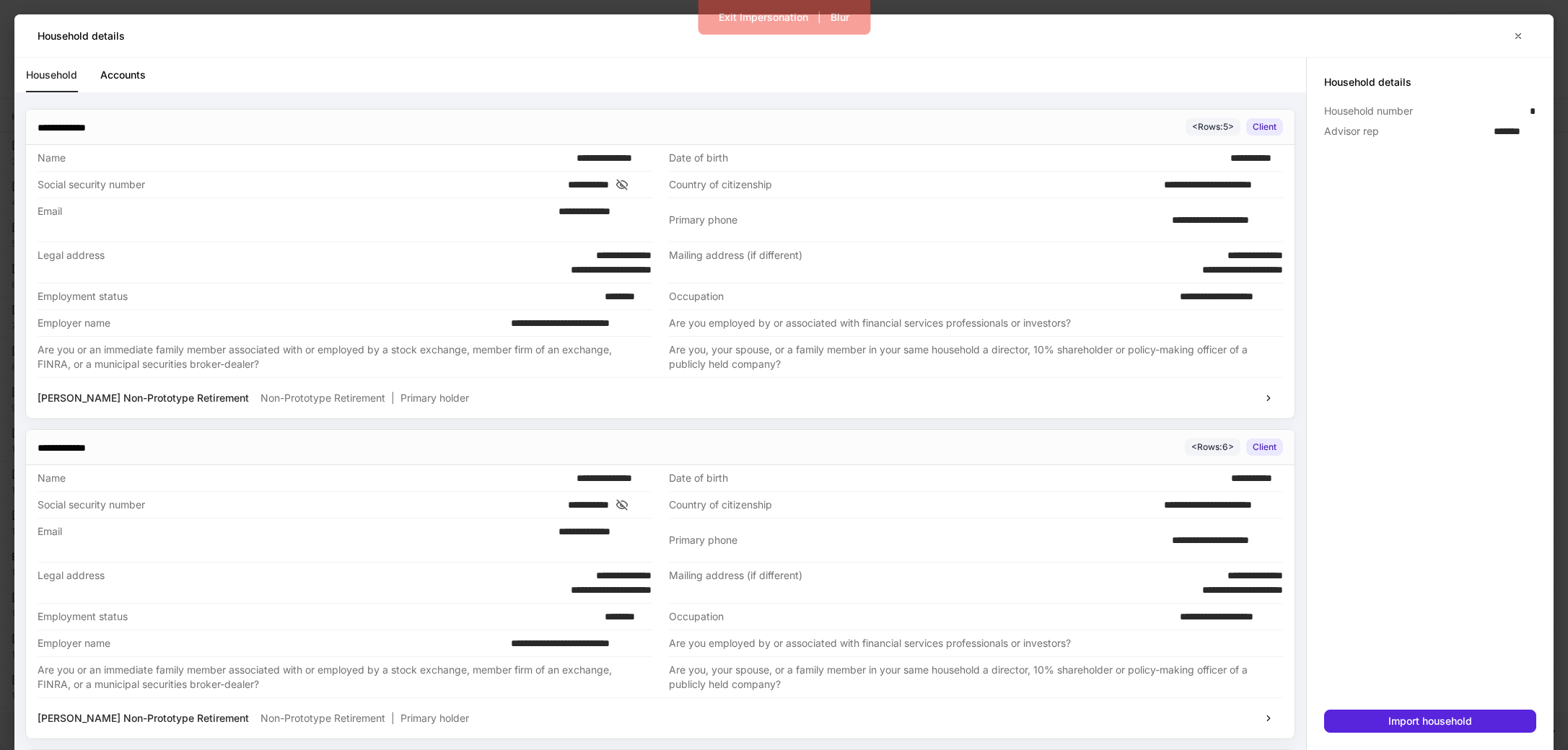
click at [790, 351] on div "Are you, your spouse, or a family member in your same household a director, 10%…" at bounding box center [971, 357] width 606 height 29
drag, startPoint x: 790, startPoint y: 351, endPoint x: 787, endPoint y: 335, distance: 16.3
click at [734, 355] on div "Are you, your spouse, or a family member in your same household a director, 10%…" at bounding box center [971, 357] width 606 height 29
drag, startPoint x: 928, startPoint y: 323, endPoint x: 1231, endPoint y: 319, distance: 303.0
click at [1052, 319] on div "Are you employed by or associated with financial services professionals or inve…" at bounding box center [971, 323] width 606 height 15
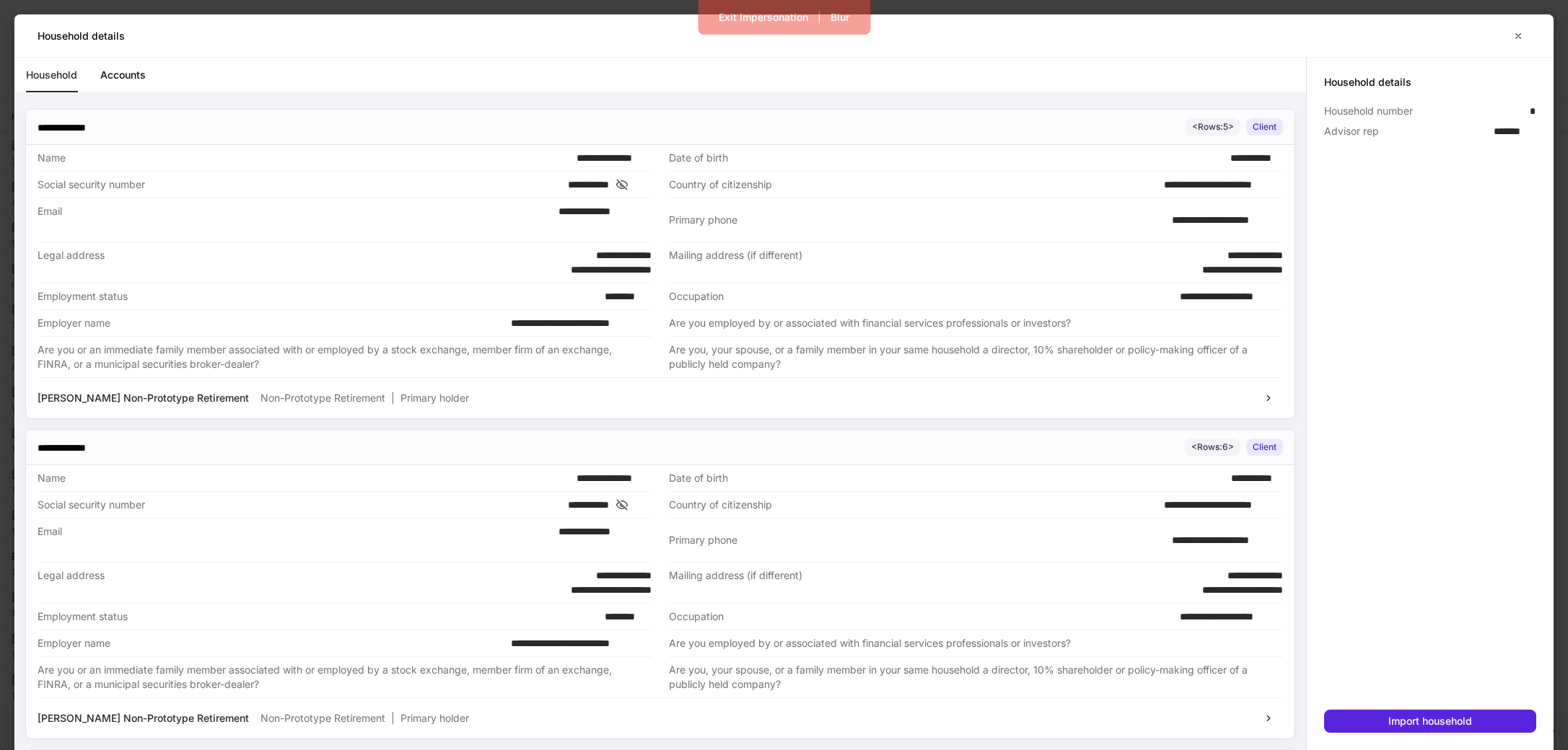
click at [1052, 319] on div "Are you employed by or associated with financial services professionals or inve…" at bounding box center [971, 323] width 606 height 15
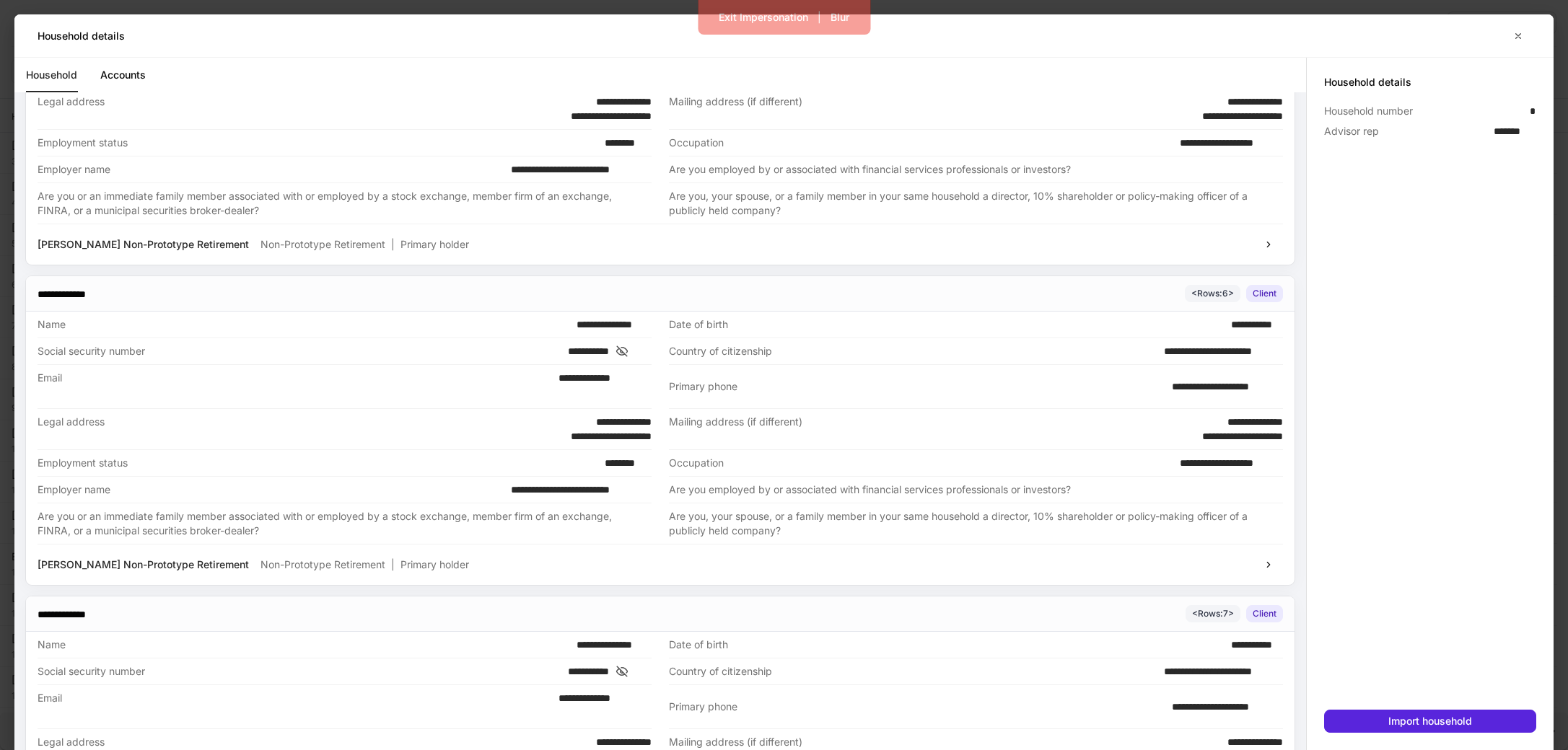
scroll to position [219, 0]
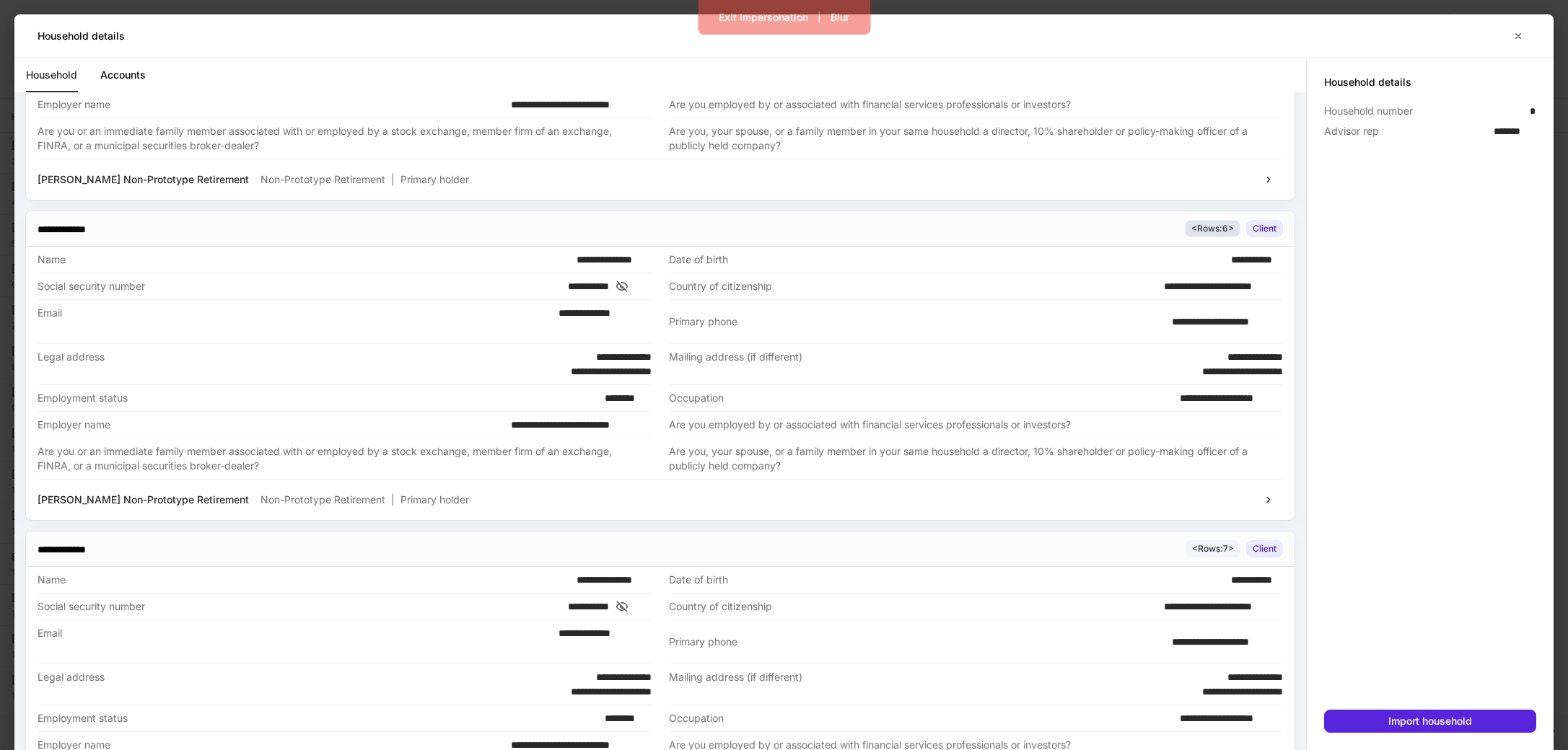
click at [1052, 229] on div "< Rows: 6 >" at bounding box center [1212, 229] width 43 height 14
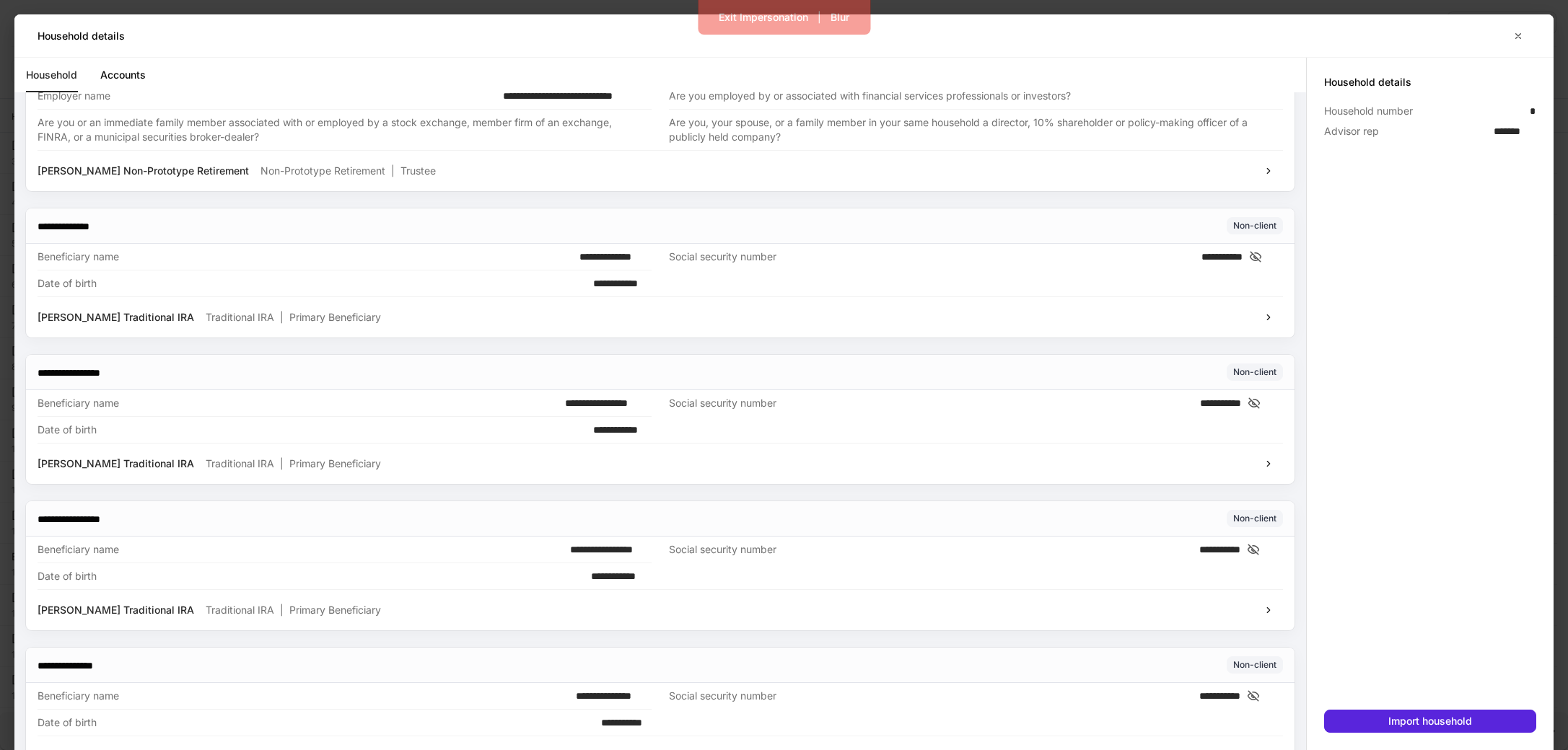
scroll to position [3632, 0]
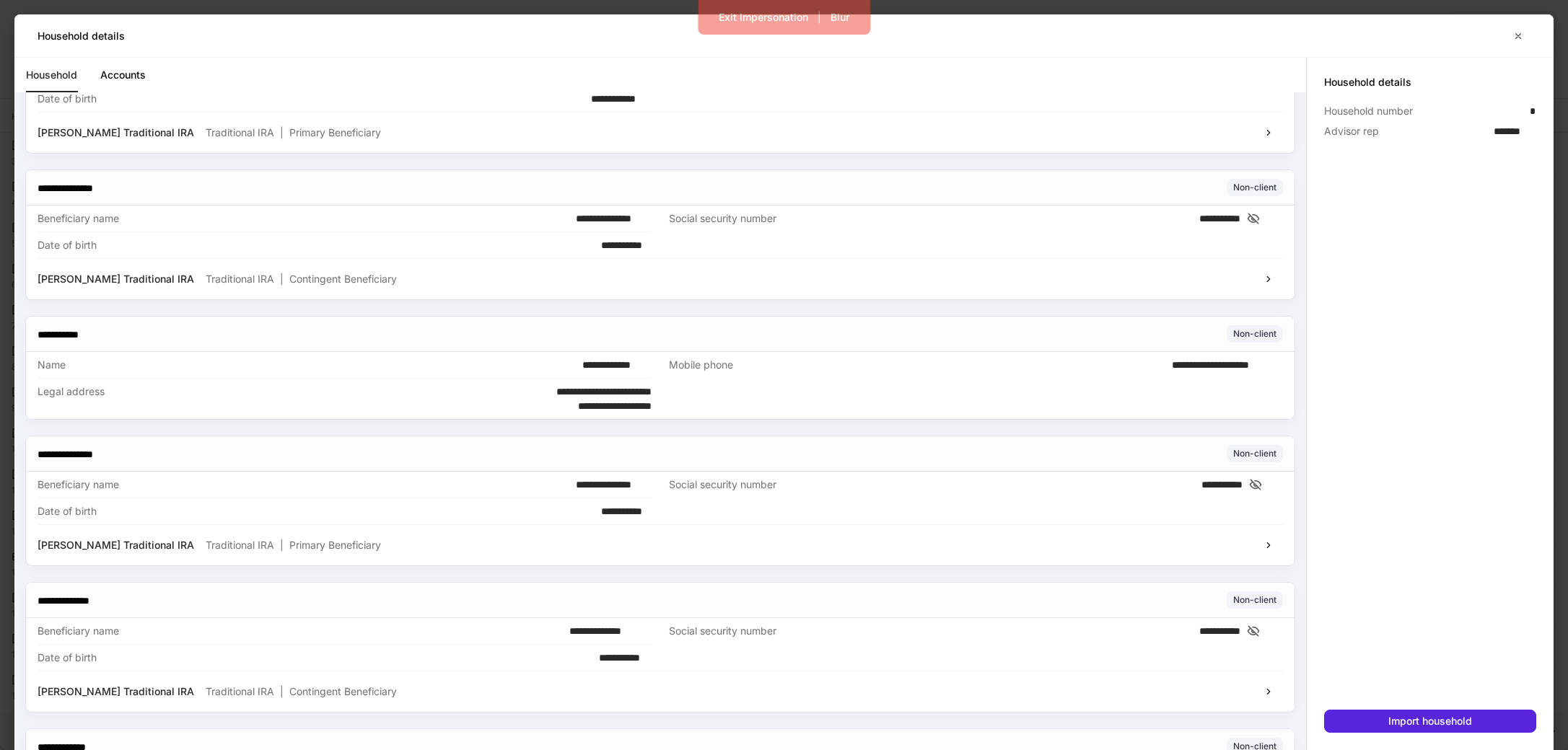
click at [1052, 216] on icon at bounding box center [1254, 218] width 15 height 13
click at [1052, 628] on icon at bounding box center [1254, 631] width 11 height 10
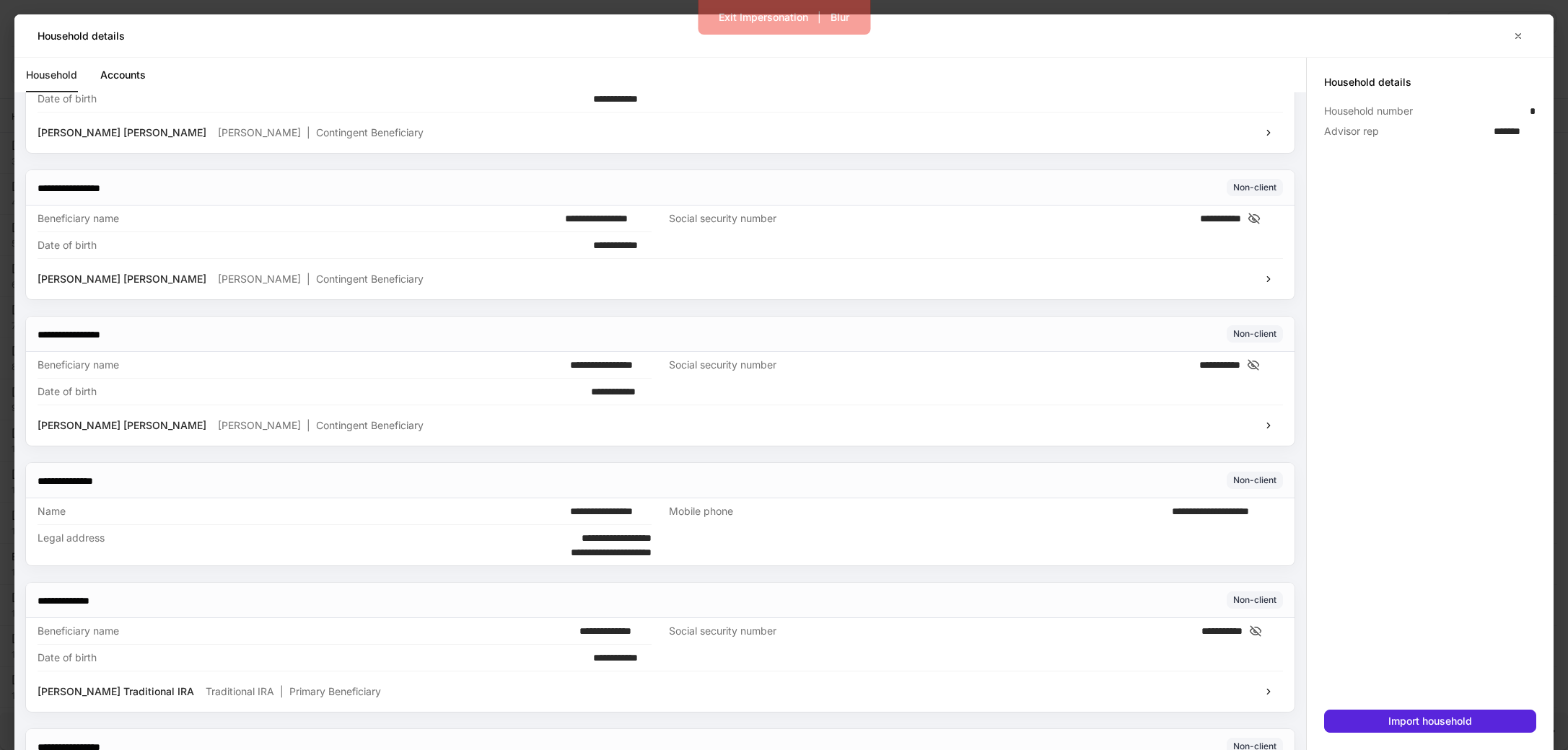
scroll to position [4898, 0]
click at [1052, 39] on icon "button" at bounding box center [1518, 37] width 12 height 12
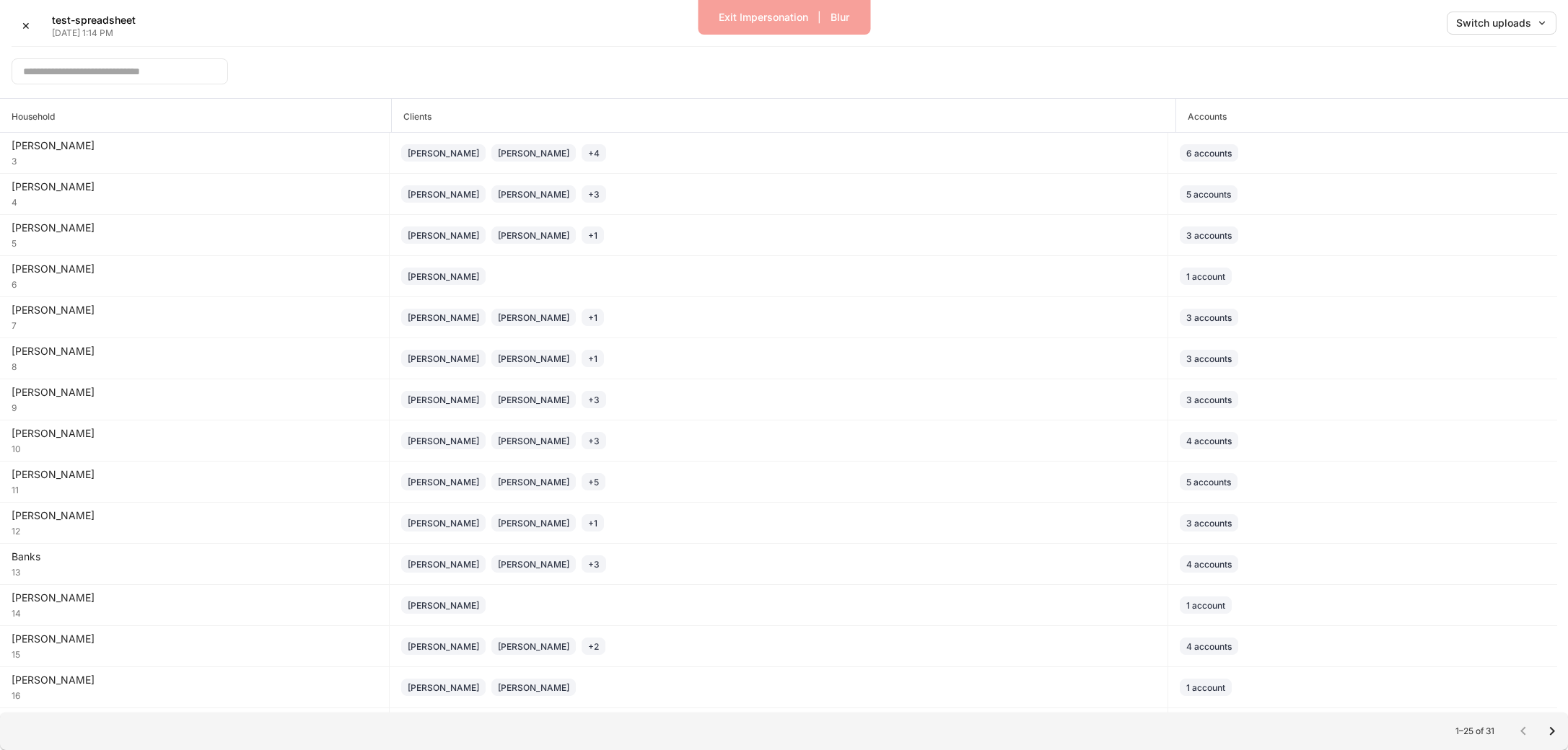
click at [453, 46] on div "✕ test-spreadsheet Sep 3, 1:14 PM Switch uploads" at bounding box center [784, 30] width 1545 height 36
click at [445, 47] on div "​" at bounding box center [784, 66] width 1545 height 40
